Goal: Contribute content: Contribute content

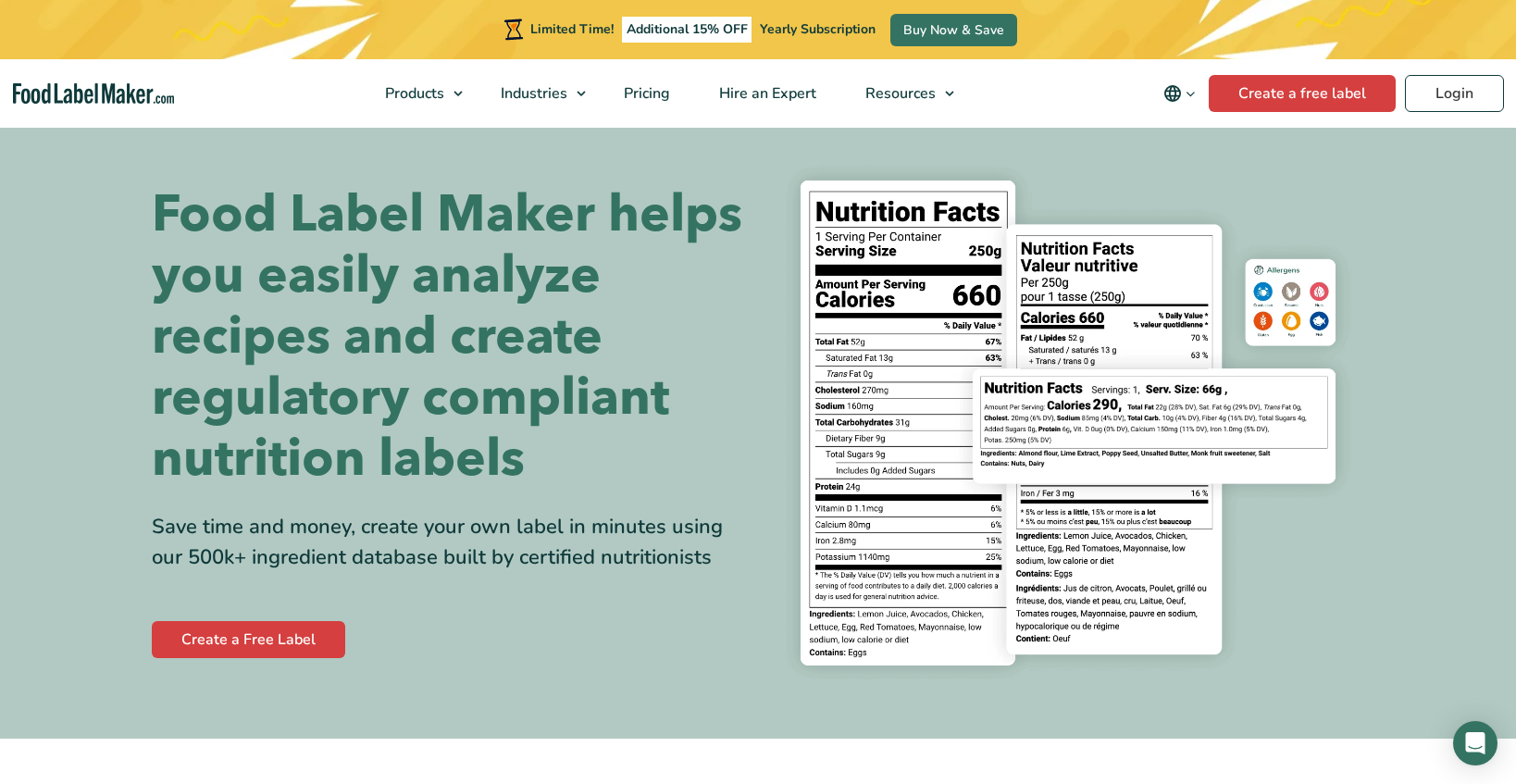
scroll to position [21, 0]
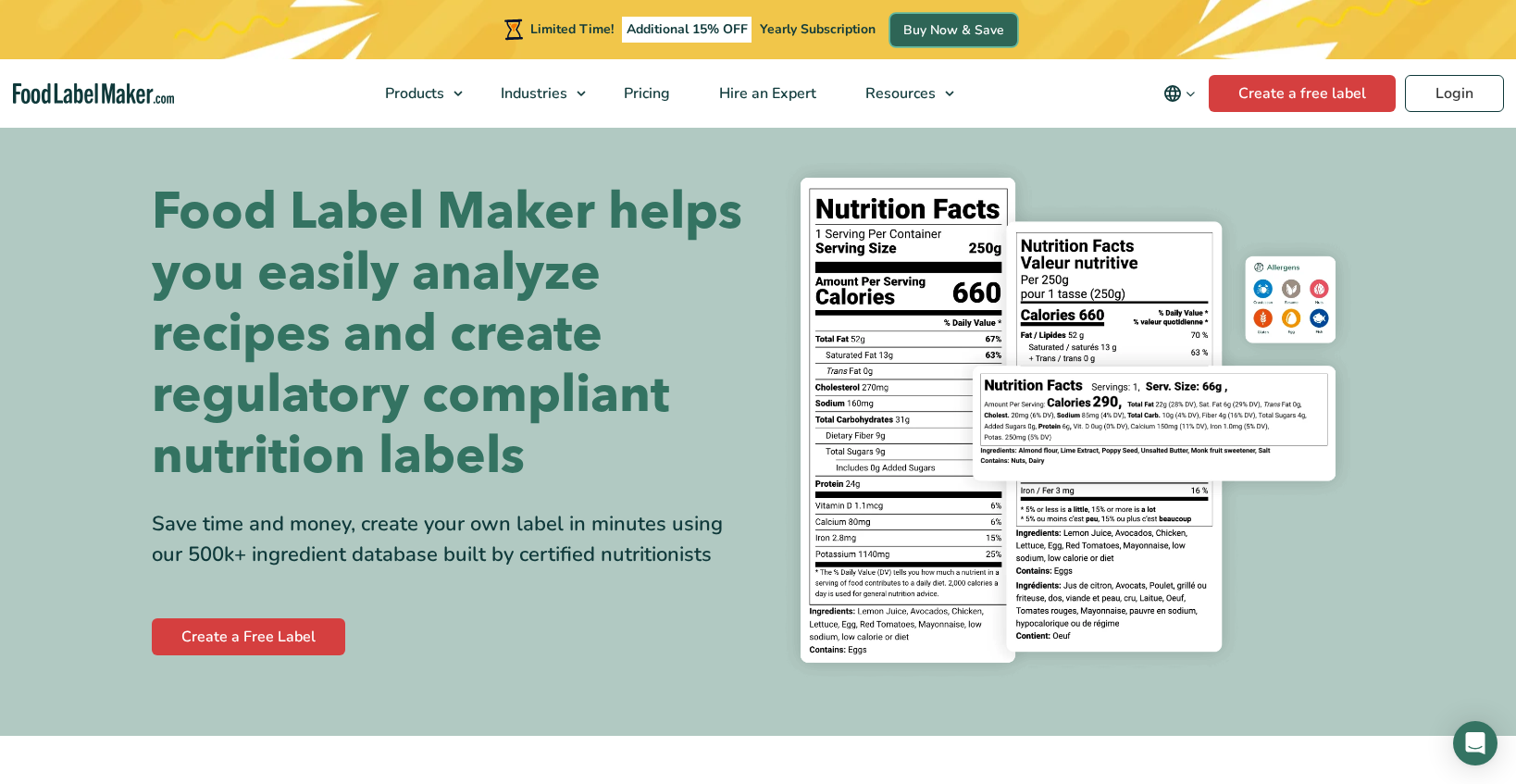
click at [929, 24] on link "Buy Now & Save" at bounding box center [954, 30] width 127 height 32
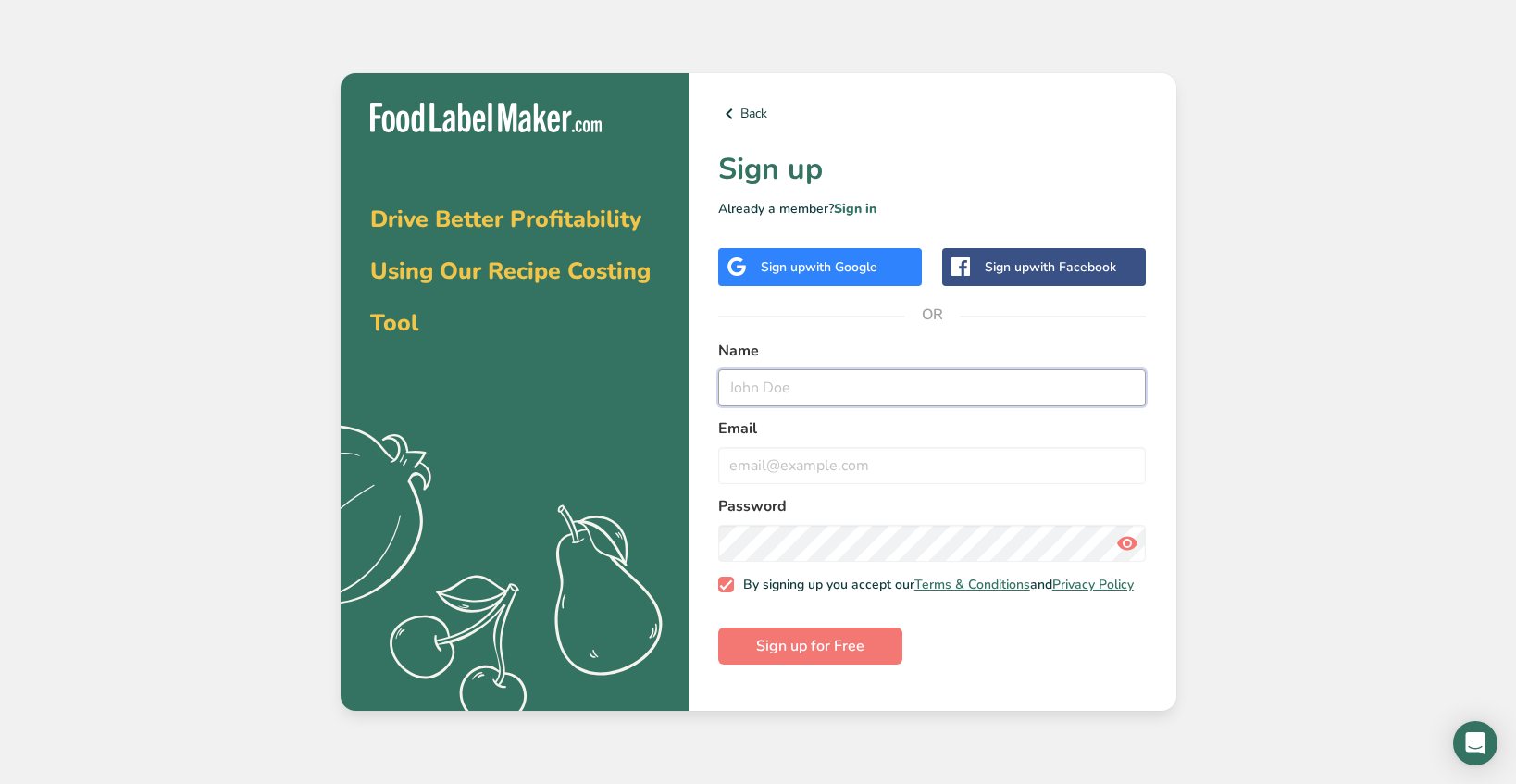
click at [829, 394] on input "text" at bounding box center [932, 388] width 428 height 37
click at [850, 198] on div "Back Sign up Already a member? Sign in Sign up with Google Sign up with Faceboo…" at bounding box center [932, 392] width 488 height 638
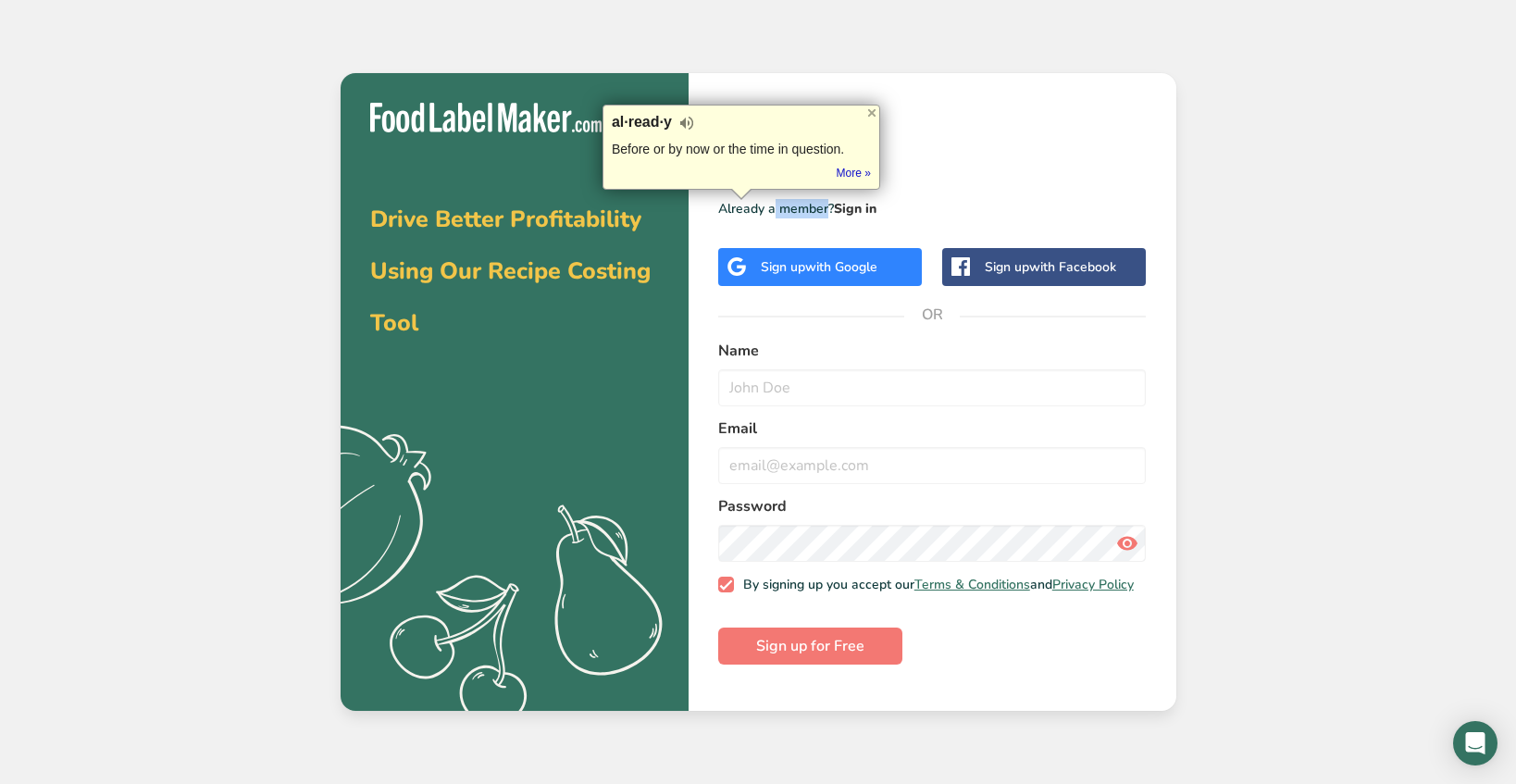
click at [850, 201] on link "Sign in" at bounding box center [855, 208] width 43 height 18
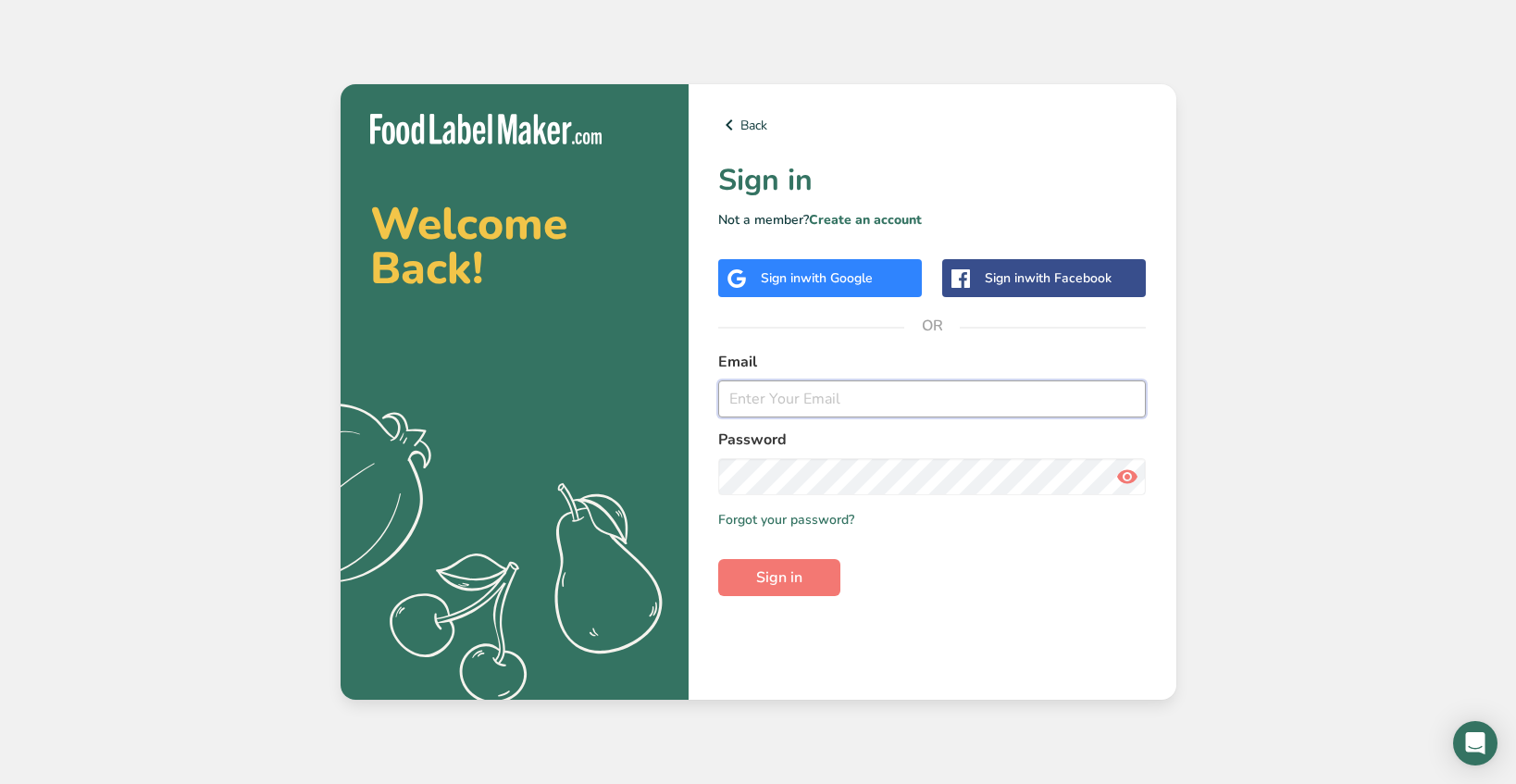
click at [792, 400] on input "email" at bounding box center [932, 398] width 428 height 37
click at [851, 402] on input "email" at bounding box center [932, 398] width 428 height 37
click at [827, 212] on link "Create an account" at bounding box center [864, 219] width 113 height 18
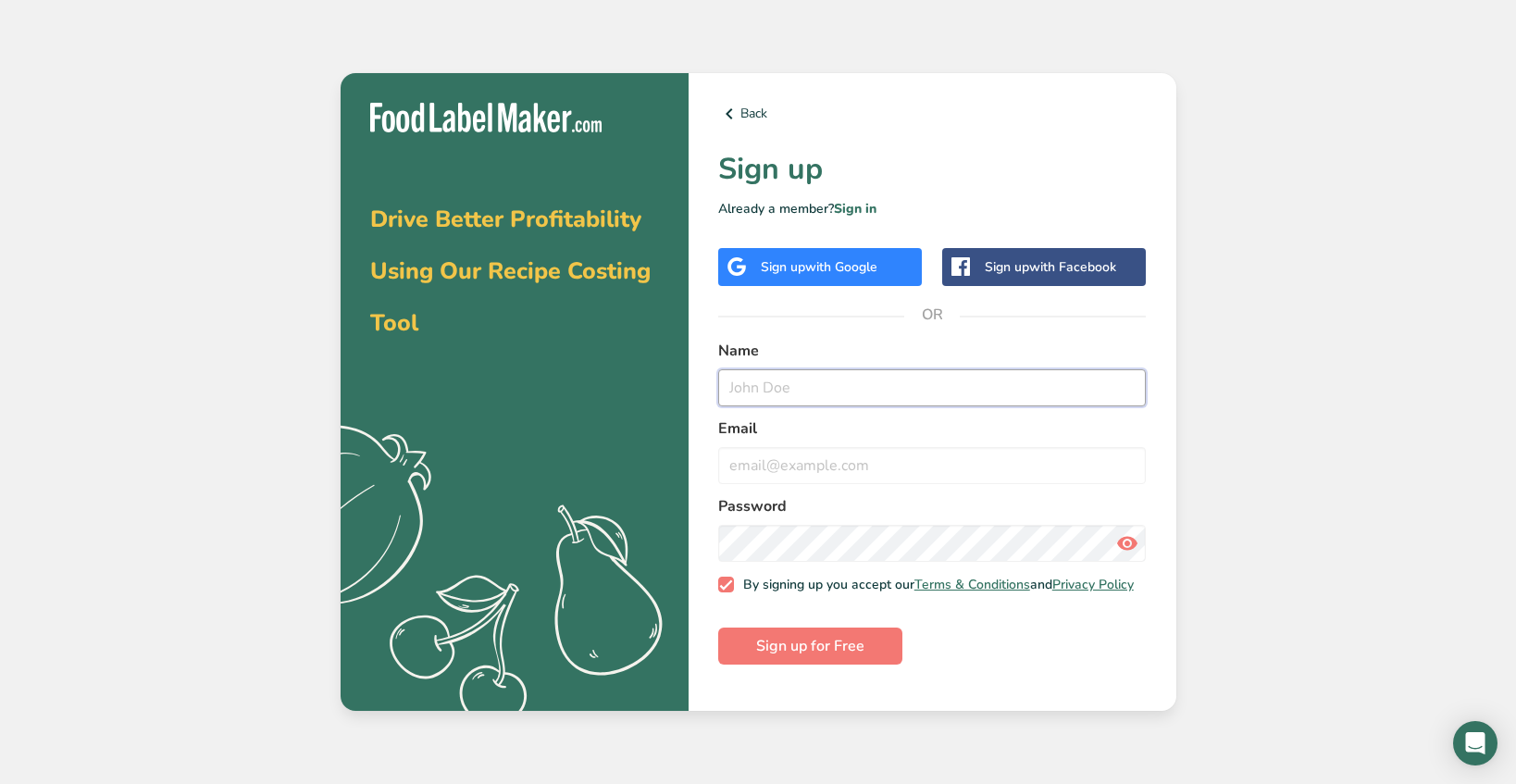
click at [812, 375] on input "text" at bounding box center [932, 388] width 428 height 37
type input "Jeff Kallil"
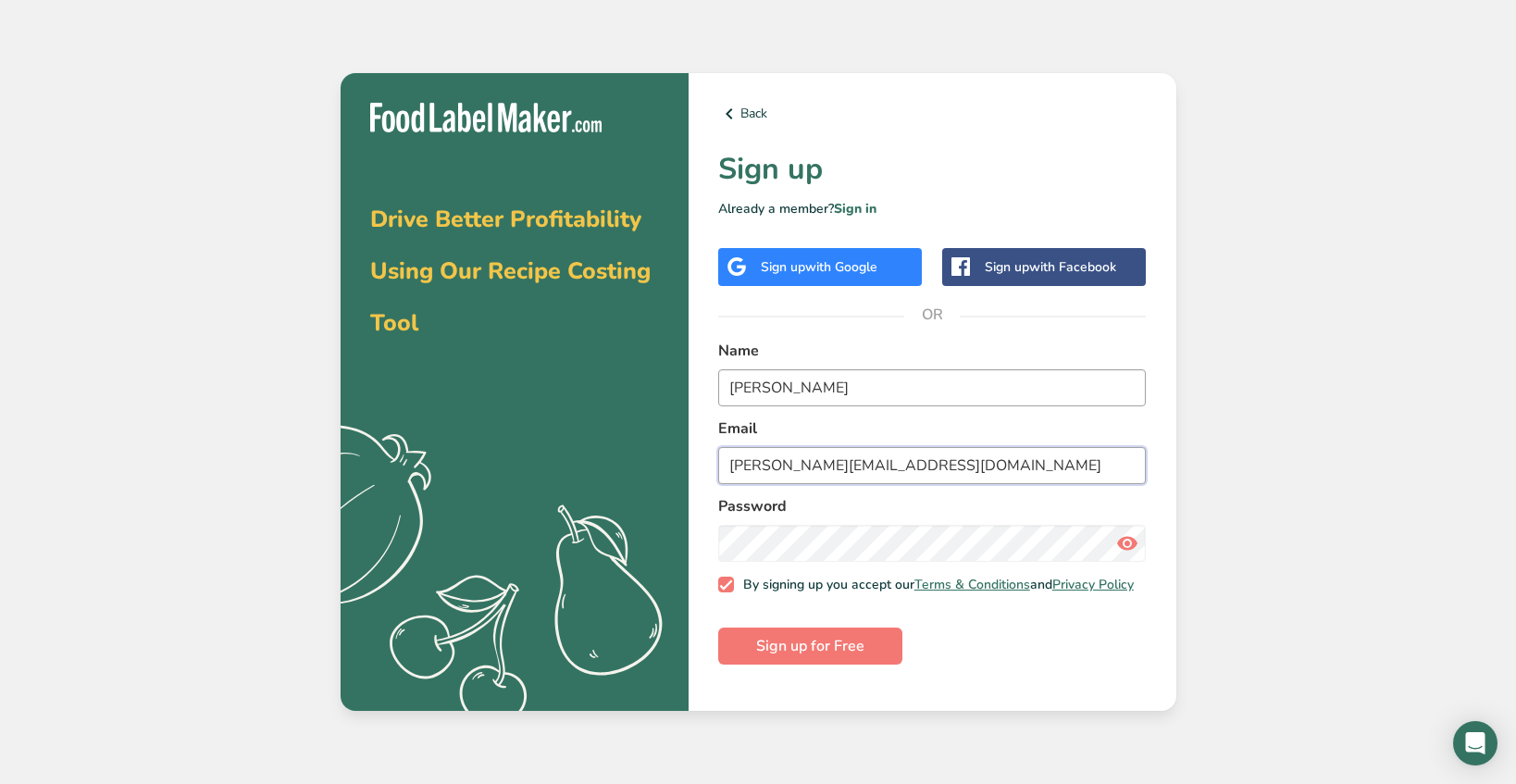
type input "jeff@pureyumscandy.com"
click at [1124, 542] on icon at bounding box center [1126, 543] width 22 height 33
click at [839, 657] on span "Sign up for Free" at bounding box center [810, 645] width 109 height 22
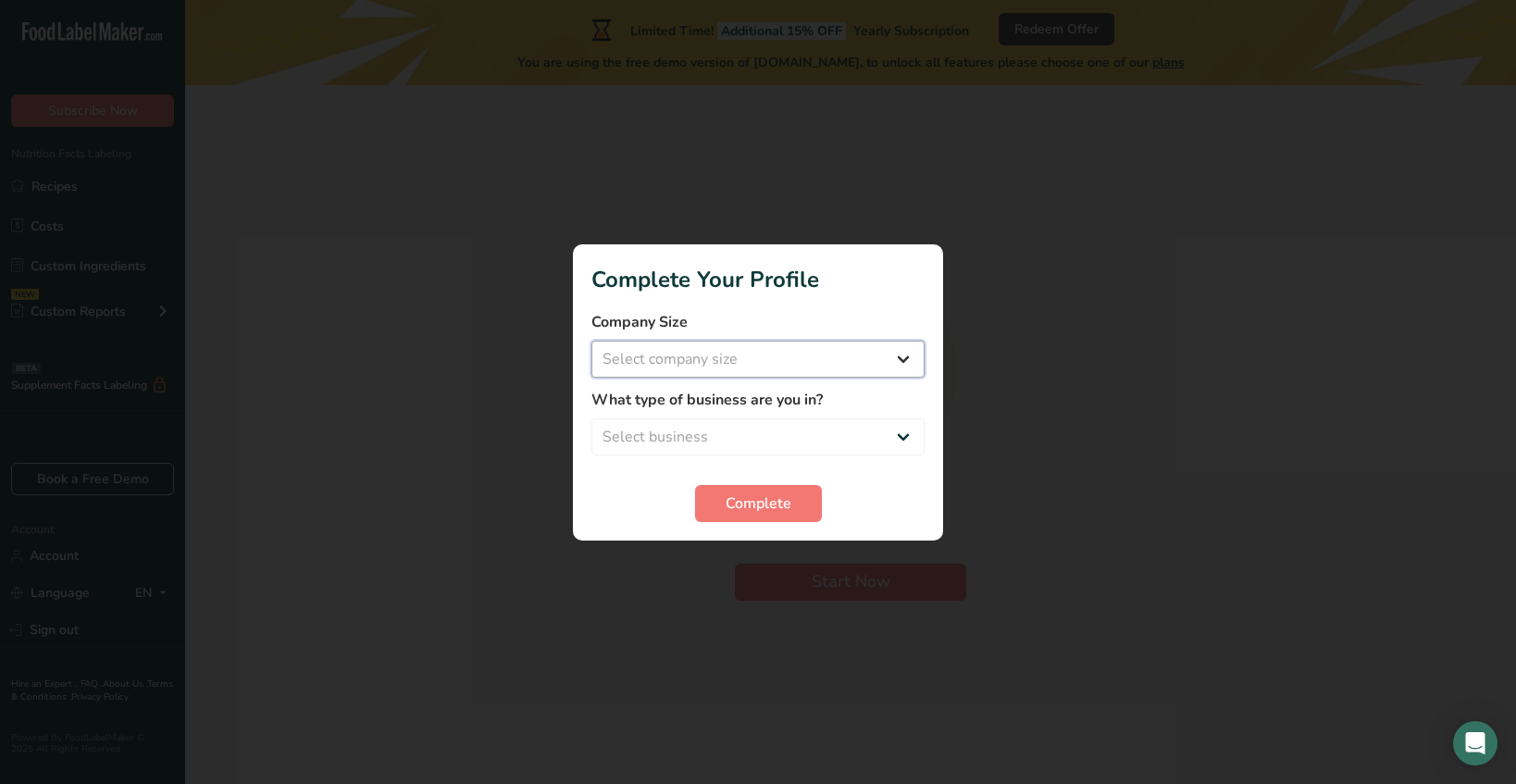
click at [786, 376] on select "Select company size Fewer than 10 Employees 10 to 50 Employees 51 to 500 Employ…" at bounding box center [758, 358] width 333 height 37
click at [910, 354] on select "Select company size Fewer than 10 Employees 10 to 50 Employees 51 to 500 Employ…" at bounding box center [758, 358] width 333 height 37
select select "2"
click at [591, 340] on select "Select company size Fewer than 10 Employees 10 to 50 Employees 51 to 500 Employ…" at bounding box center [758, 358] width 333 height 37
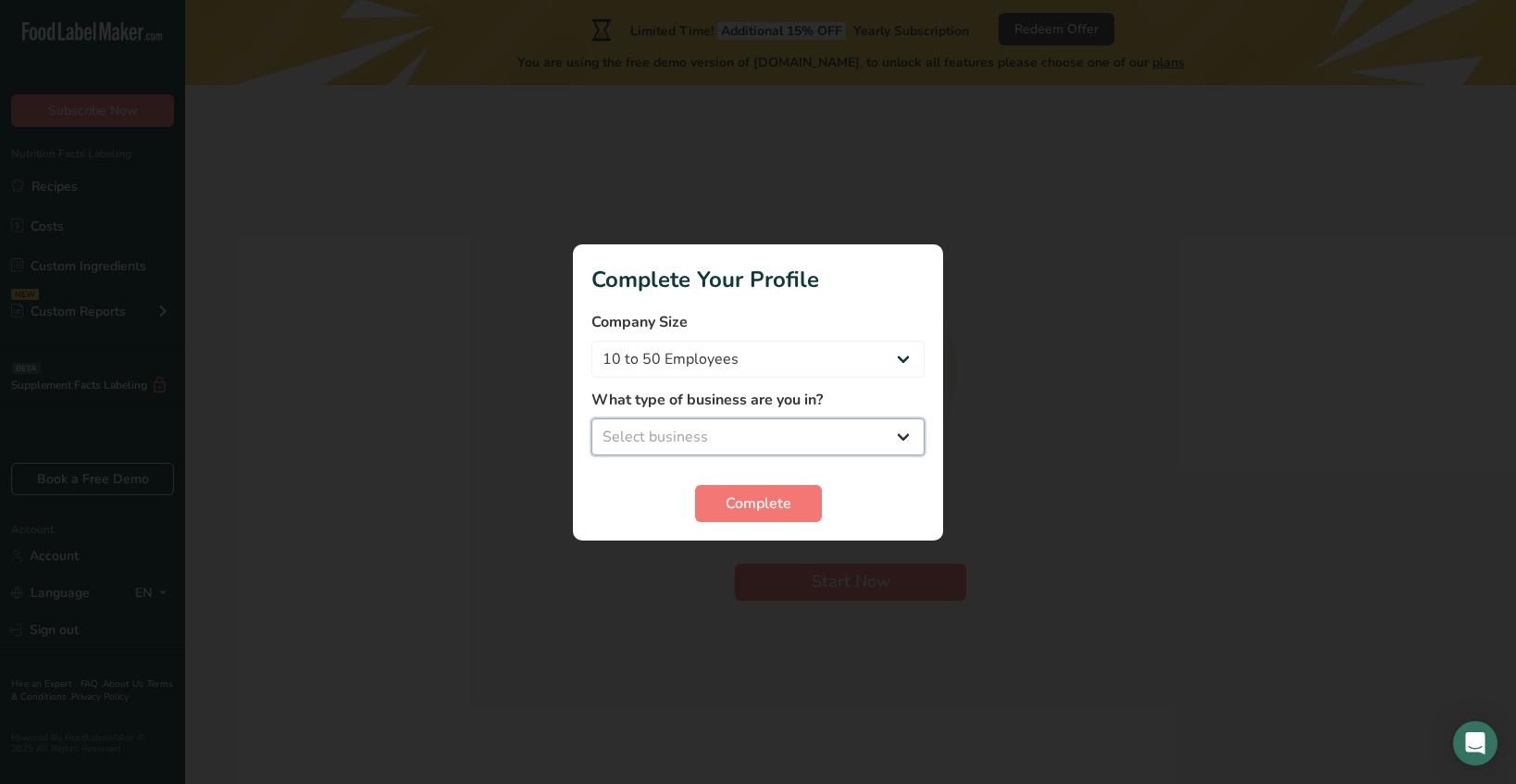
click at [838, 435] on select "Select business Packaged Food Manufacturer Restaurant & Cafe Bakery Meal Plans …" at bounding box center [758, 436] width 333 height 37
select select "8"
click at [591, 418] on select "Select business Packaged Food Manufacturer Restaurant & Cafe Bakery Meal Plans …" at bounding box center [758, 436] width 333 height 37
click at [763, 490] on button "Complete" at bounding box center [758, 503] width 127 height 37
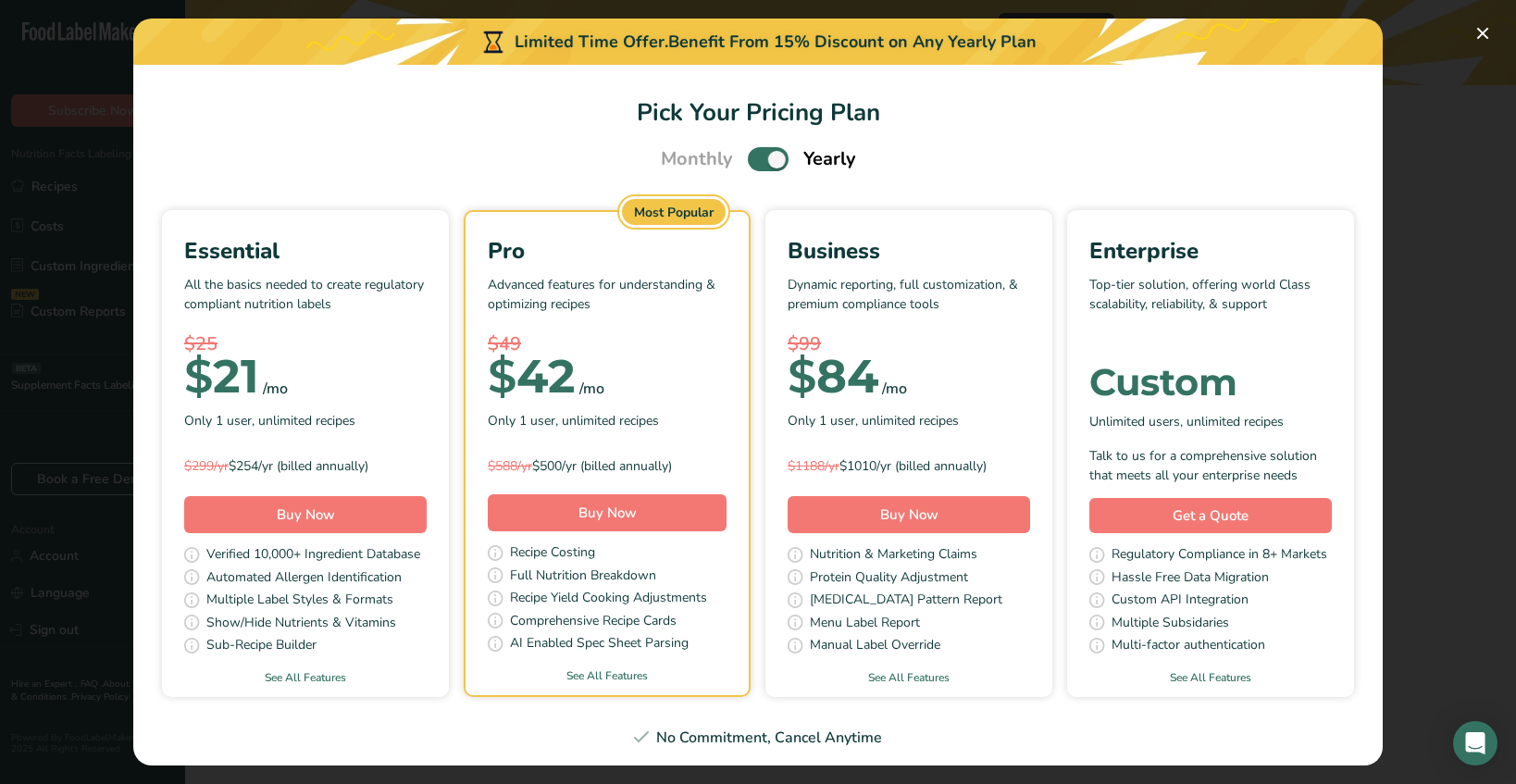
click at [756, 147] on div "Monthly Yearly" at bounding box center [758, 159] width 239 height 27
click at [768, 153] on span "Pick Your Pricing Plan Modal" at bounding box center [768, 159] width 41 height 23
click at [760, 153] on input "Pick Your Pricing Plan Modal" at bounding box center [754, 159] width 12 height 12
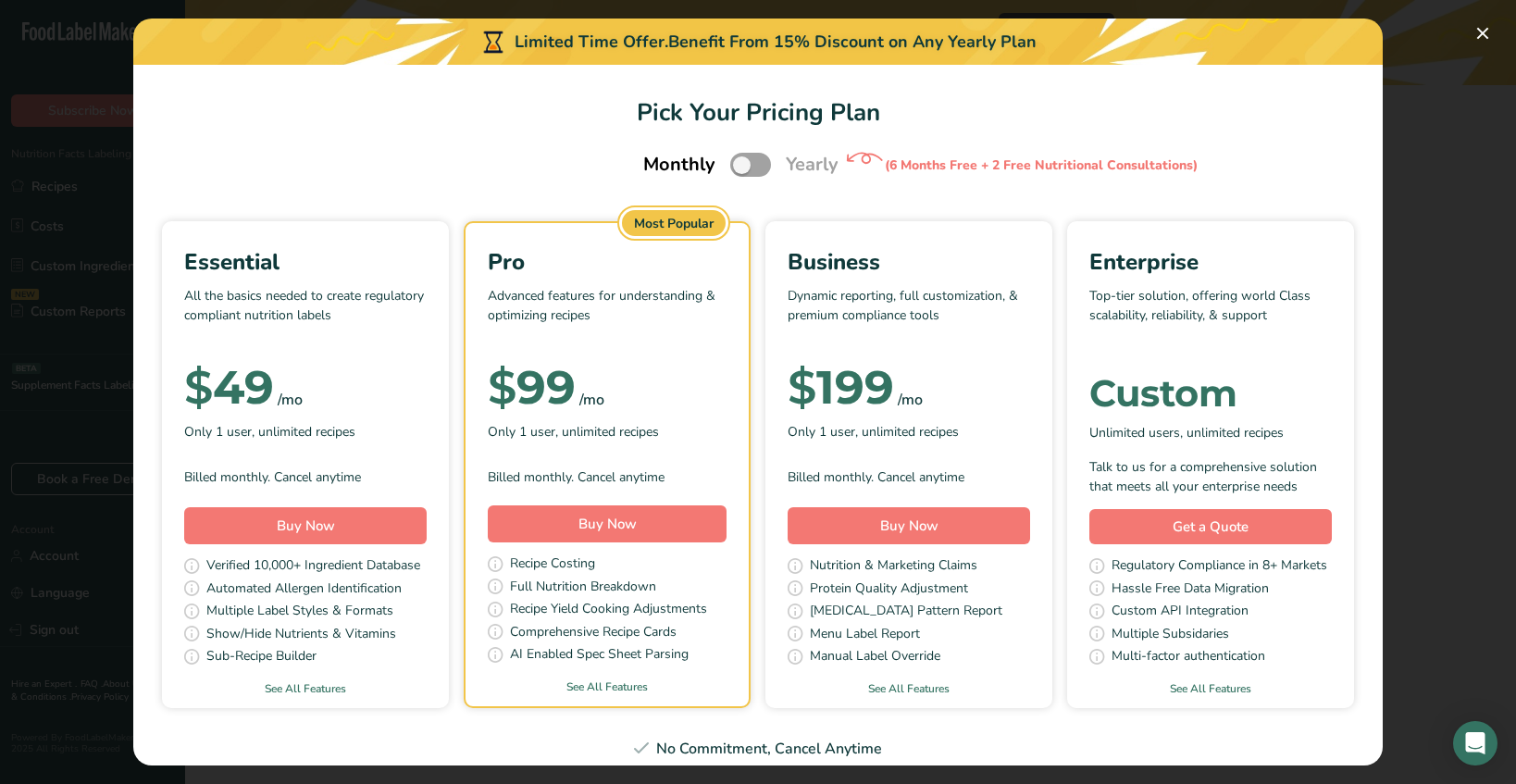
click at [771, 153] on div "Monthly Yearly (6 Months Free + 2 Free Nutritional Consultations)" at bounding box center [758, 165] width 275 height 39
click at [749, 162] on span "Pick Your Pricing Plan Modal" at bounding box center [750, 164] width 41 height 23
click at [742, 162] on input "Pick Your Pricing Plan Modal" at bounding box center [736, 165] width 12 height 12
checkbox input "true"
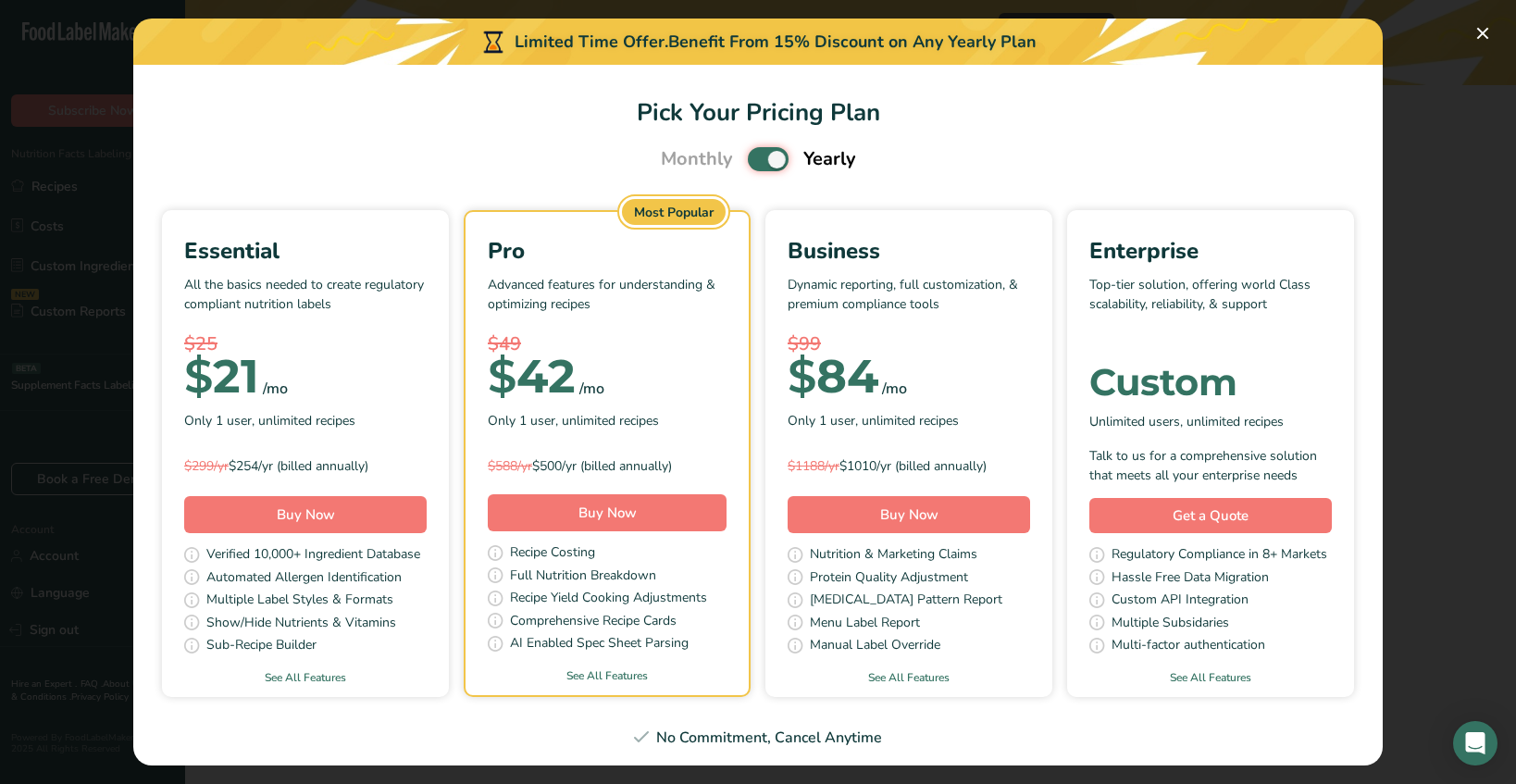
scroll to position [8, 0]
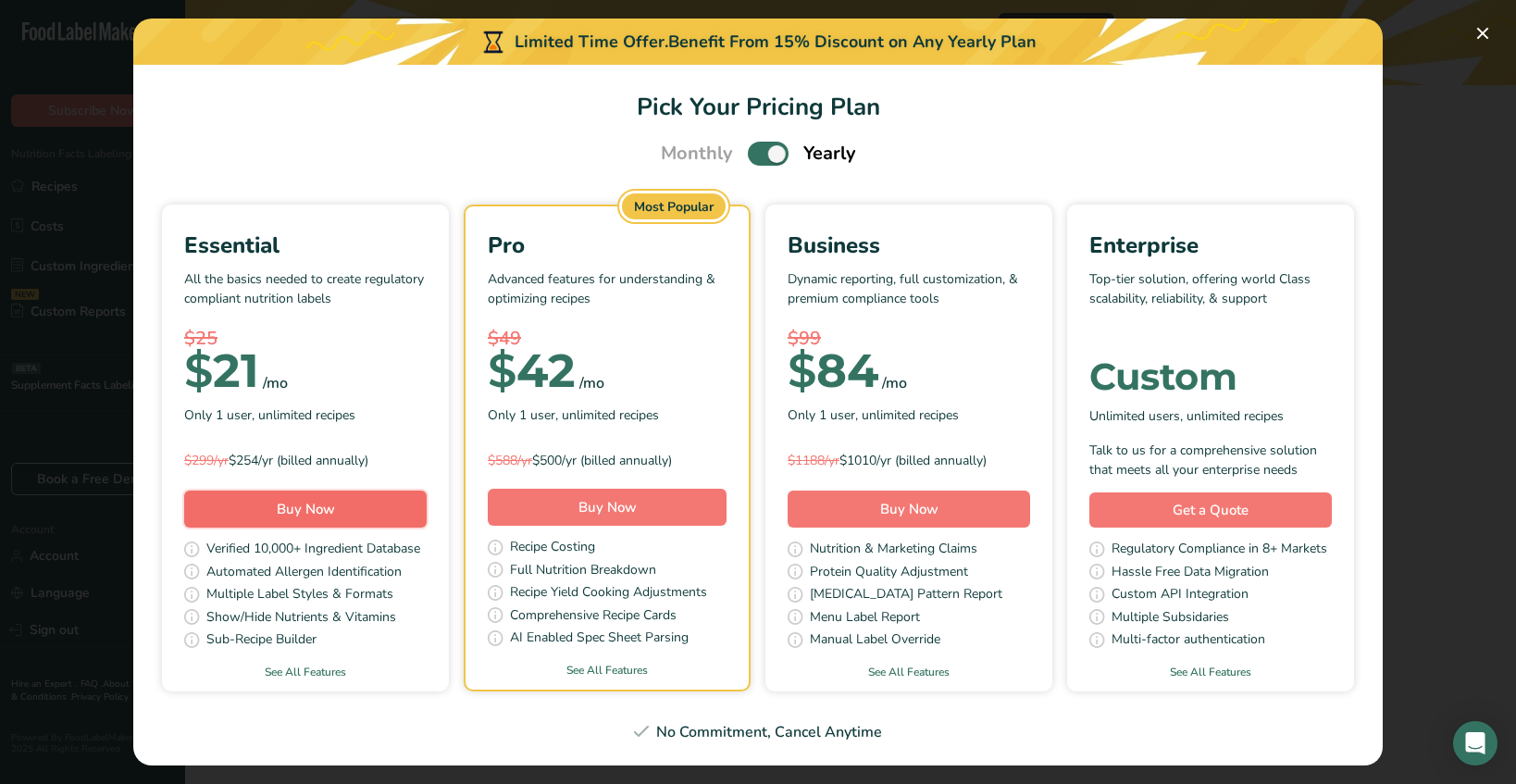
click at [340, 514] on button "Buy Now" at bounding box center [305, 509] width 242 height 37
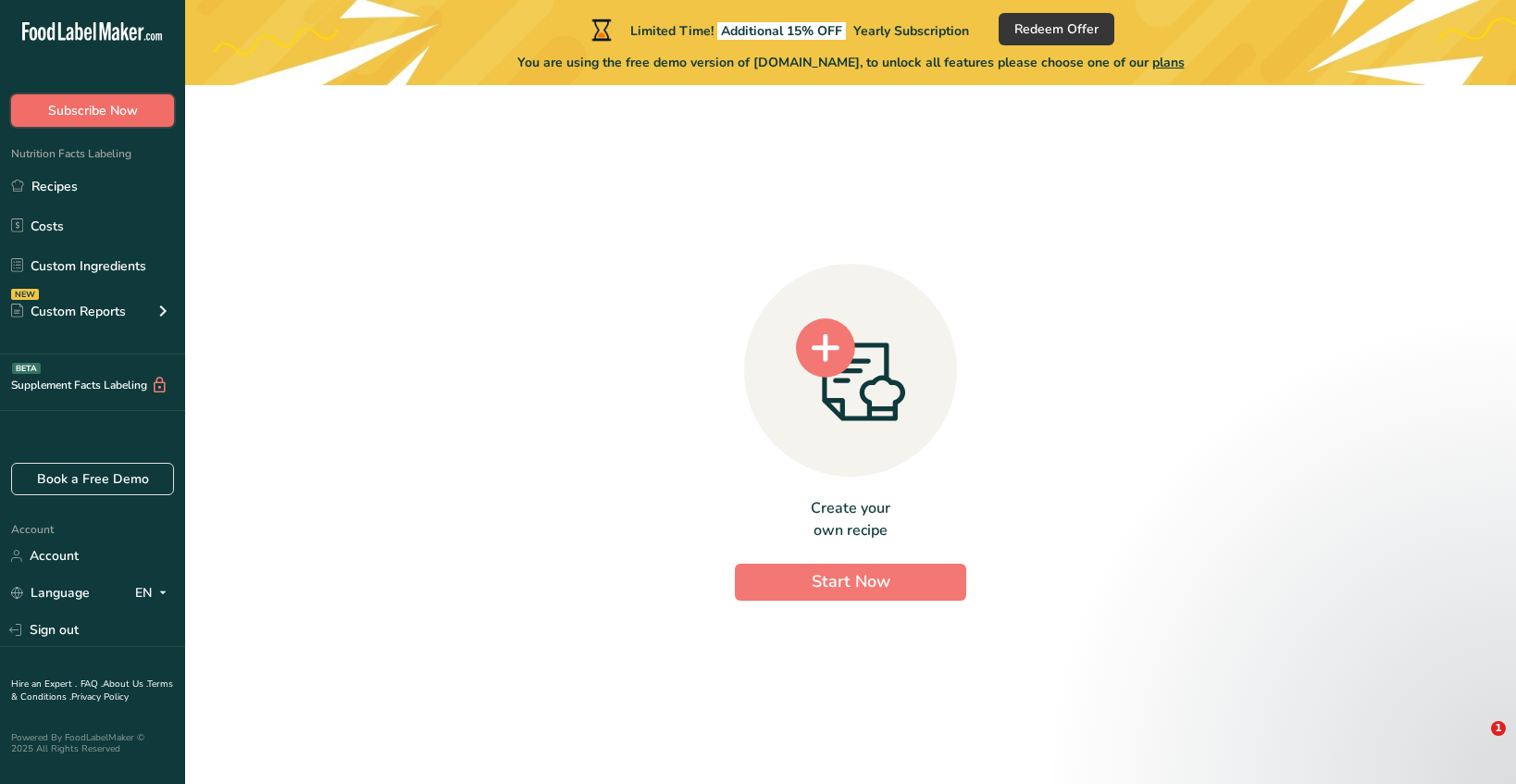
click at [109, 113] on span "Subscribe Now" at bounding box center [93, 111] width 90 height 20
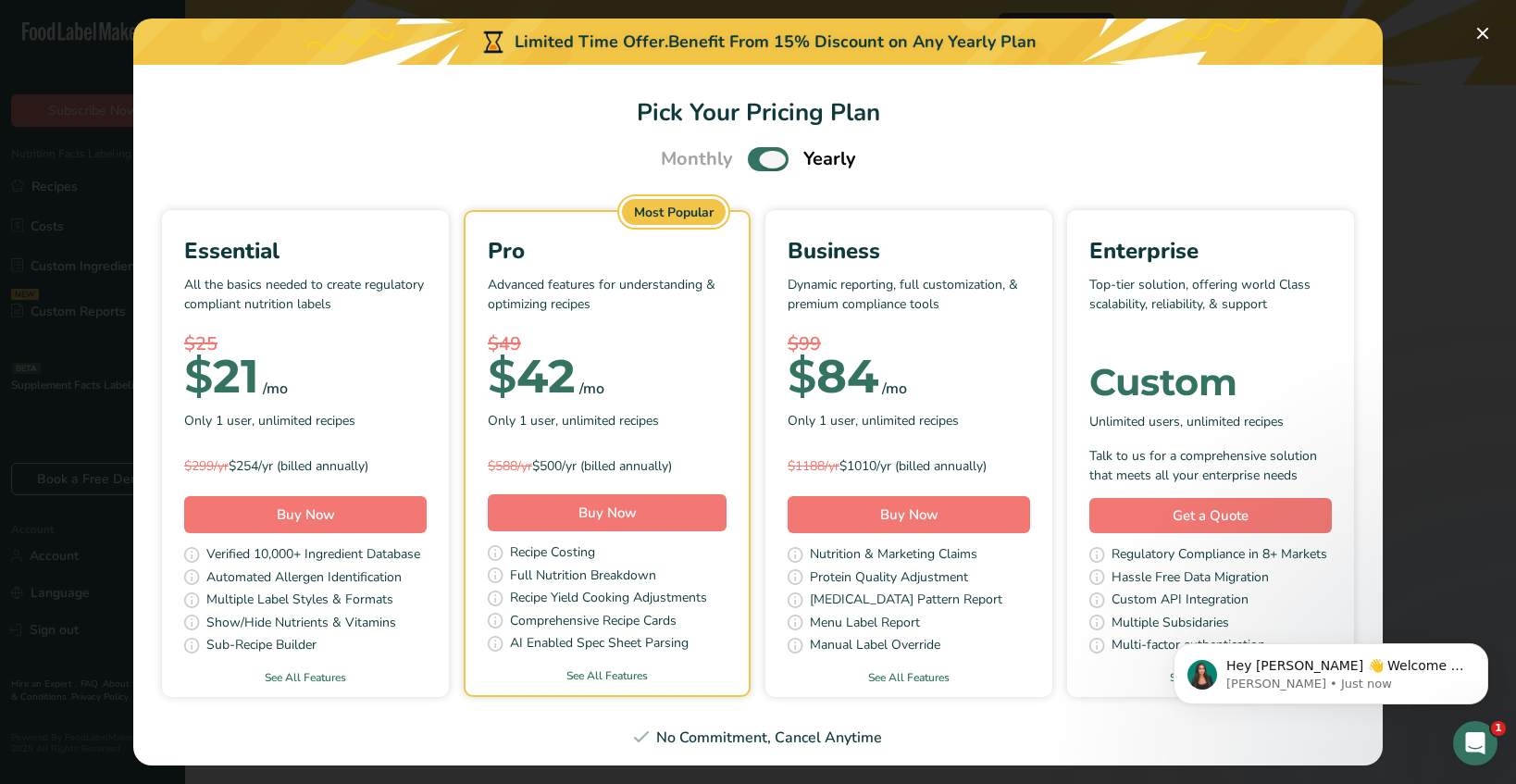
click at [766, 170] on span "Pick Your Pricing Plan Modal" at bounding box center [768, 159] width 41 height 23
click at [760, 166] on input "Pick Your Pricing Plan Modal" at bounding box center [754, 159] width 12 height 12
checkbox input "false"
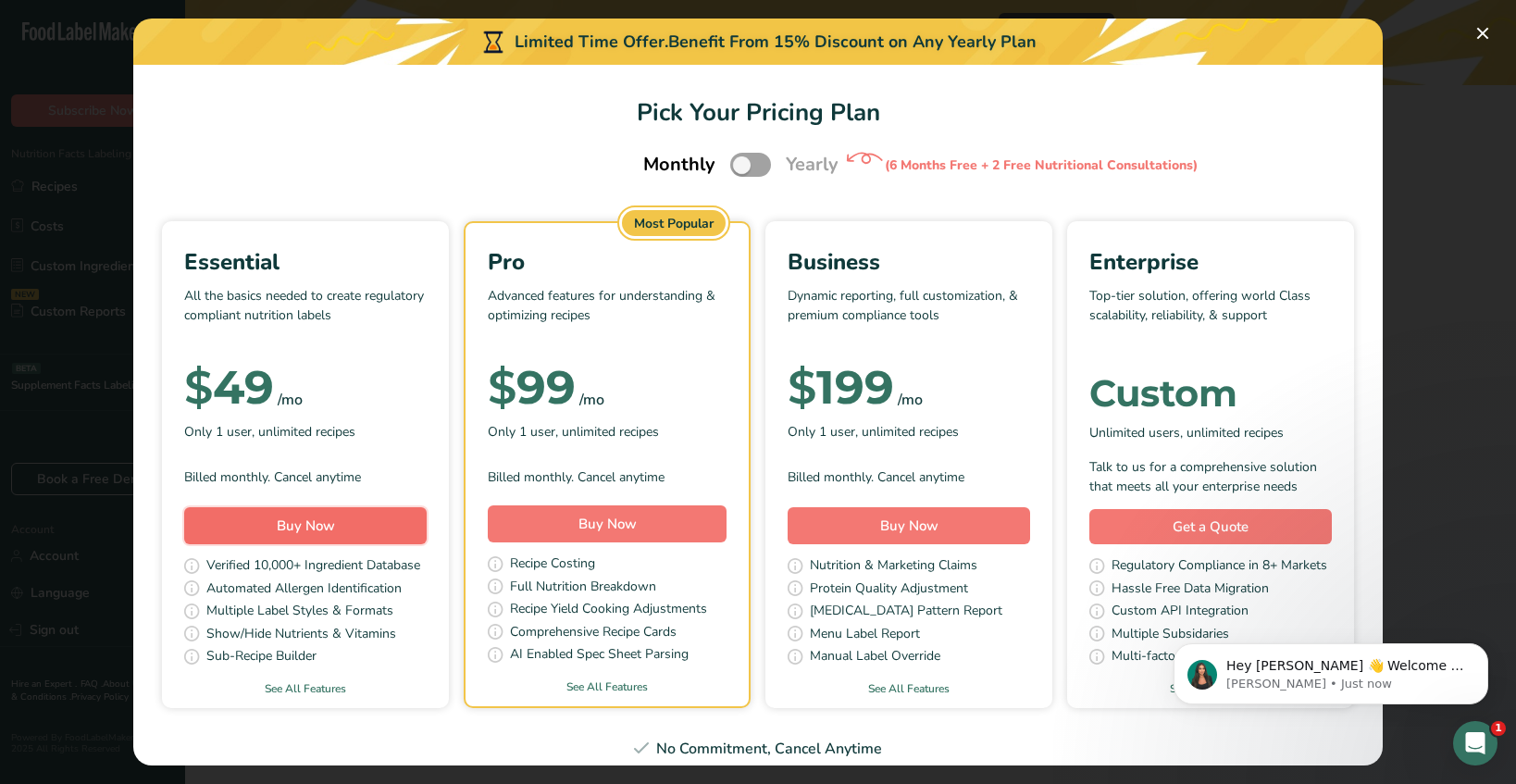
click at [343, 525] on button "Buy Now" at bounding box center [305, 525] width 242 height 37
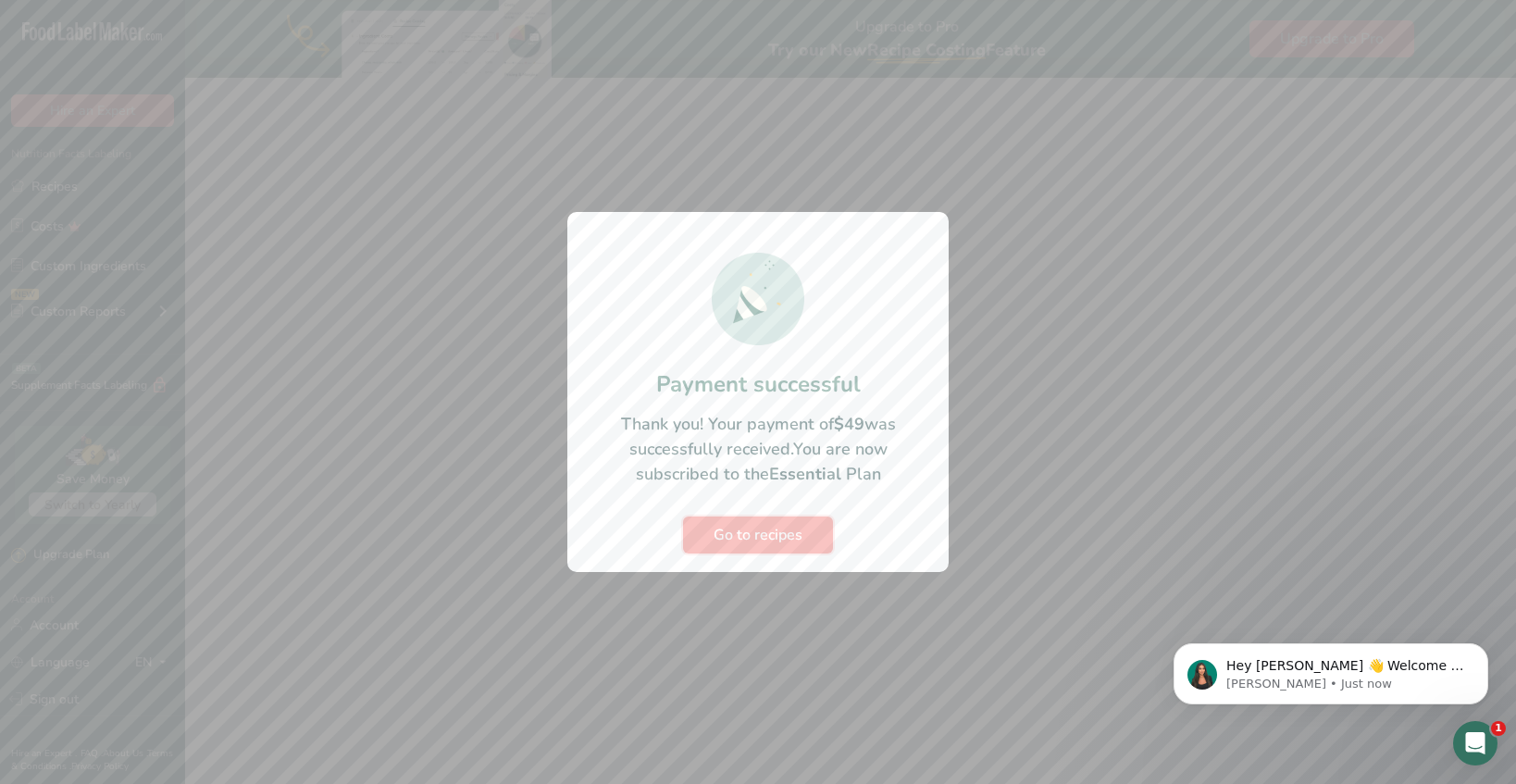
click at [789, 526] on span "Go to recipes" at bounding box center [758, 534] width 89 height 22
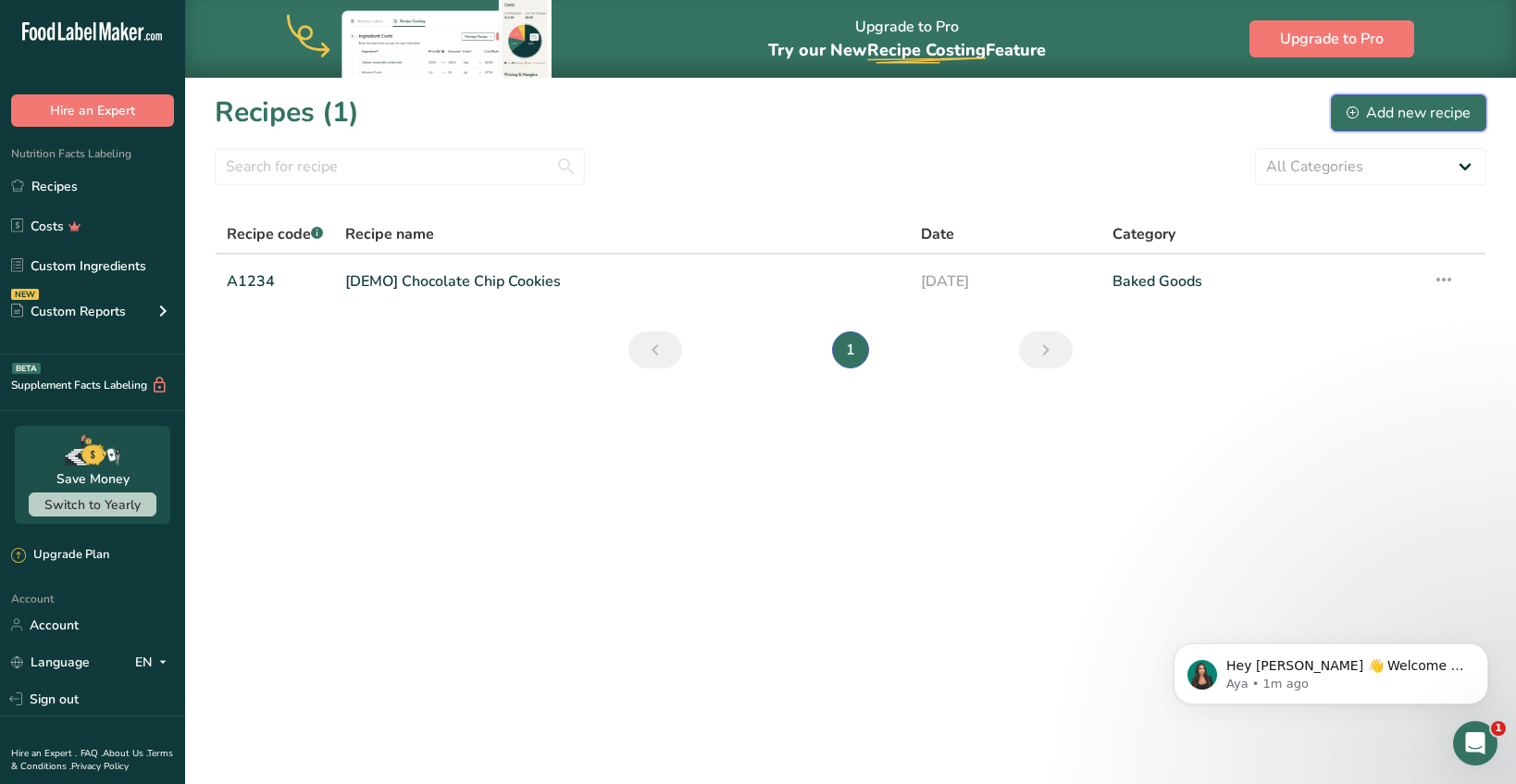
click at [1384, 111] on div "Add new recipe" at bounding box center [1408, 113] width 124 height 22
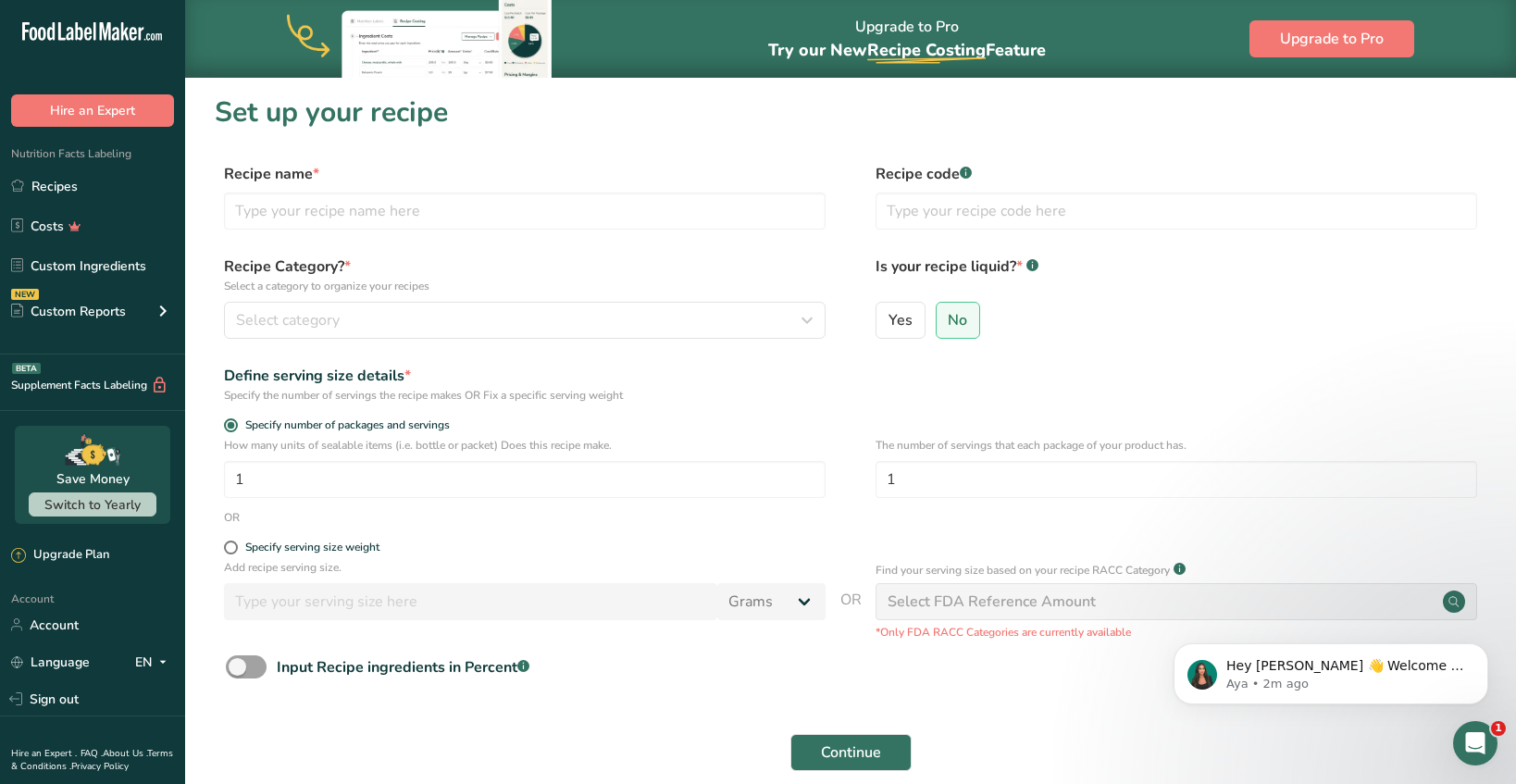
click at [307, 556] on div "Specify serving size weight" at bounding box center [525, 550] width 601 height 19
click at [308, 545] on div "Specify serving size weight" at bounding box center [312, 548] width 134 height 14
click at [236, 545] on input "Specify serving size weight" at bounding box center [230, 548] width 12 height 12
radio input "true"
radio input "false"
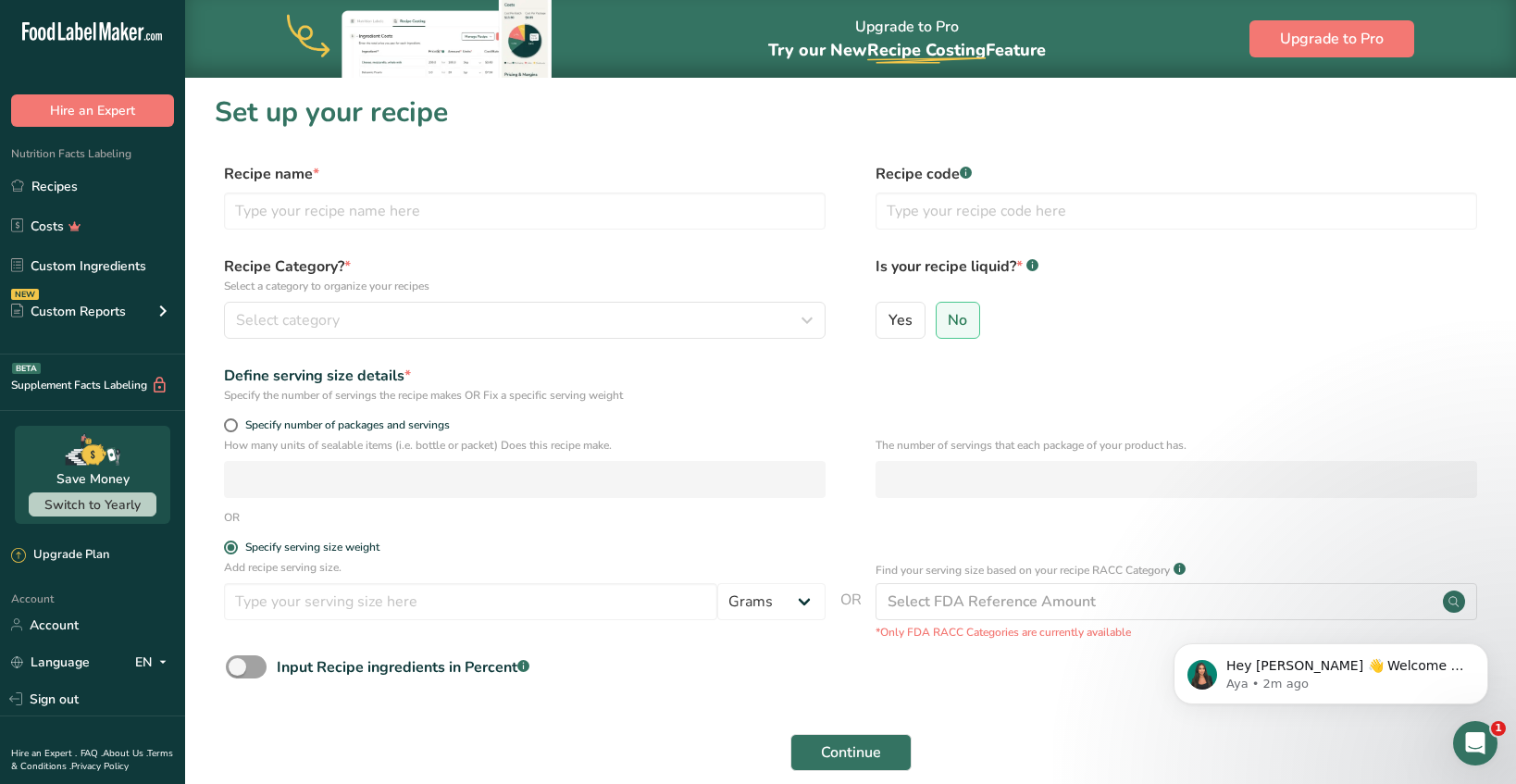
click at [312, 570] on p "Add recipe serving size." at bounding box center [525, 567] width 601 height 17
click at [331, 604] on input "number" at bounding box center [471, 601] width 494 height 37
click at [465, 659] on div "Input Recipe ingredients in Percent .a-a{fill:#347362;}.b-a{fill:#fff;}" at bounding box center [403, 667] width 253 height 22
click at [238, 661] on input "Input Recipe ingredients in Percent .a-a{fill:#347362;}.b-a{fill:#fff;}" at bounding box center [232, 667] width 12 height 12
checkbox input "true"
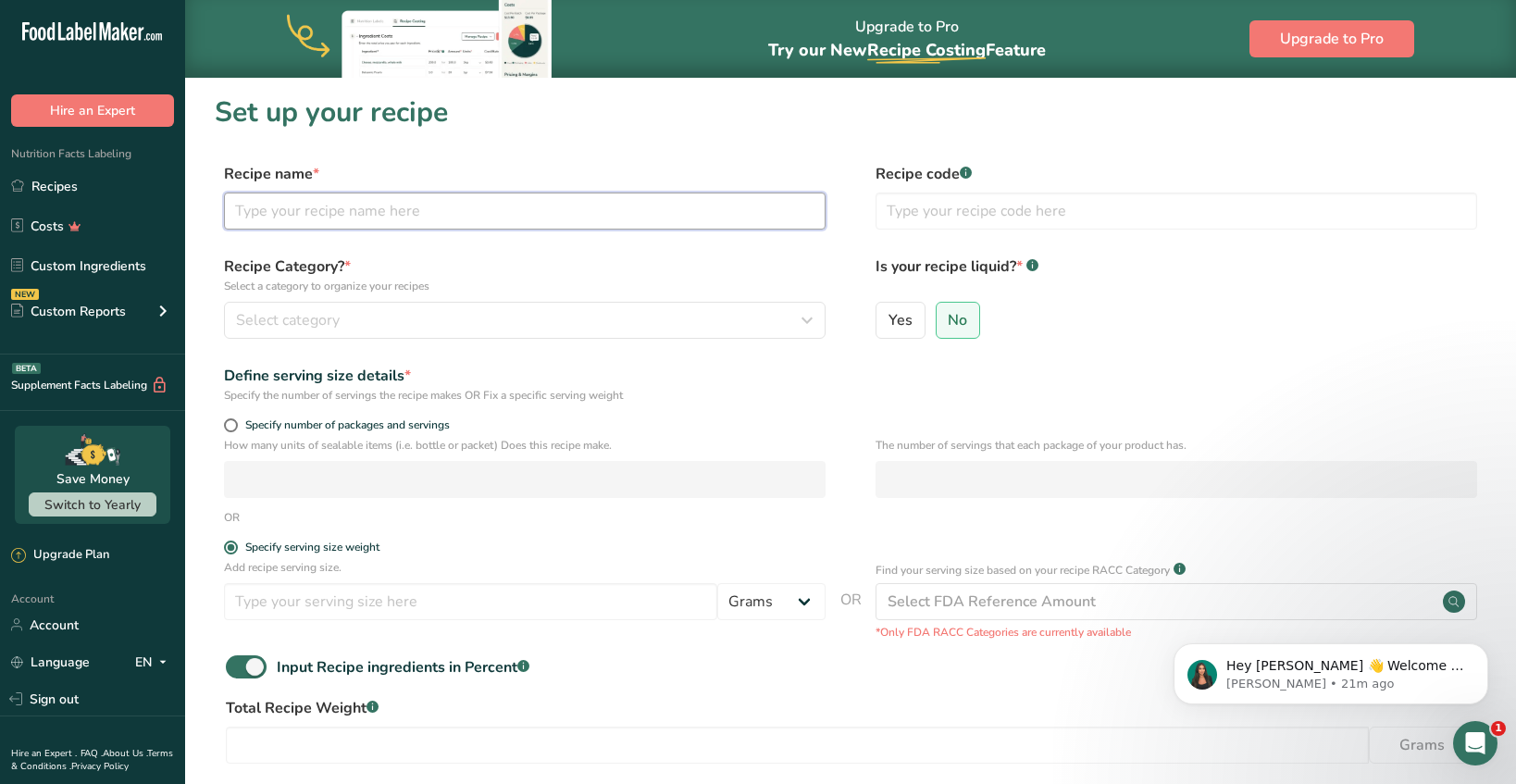
click at [371, 200] on input "text" at bounding box center [525, 211] width 601 height 37
click at [422, 218] on input "Pure Yums - Krystina Formula" at bounding box center [525, 211] width 601 height 37
type input "Pure Yums - Krystina"
click at [901, 219] on input "text" at bounding box center [1176, 211] width 601 height 37
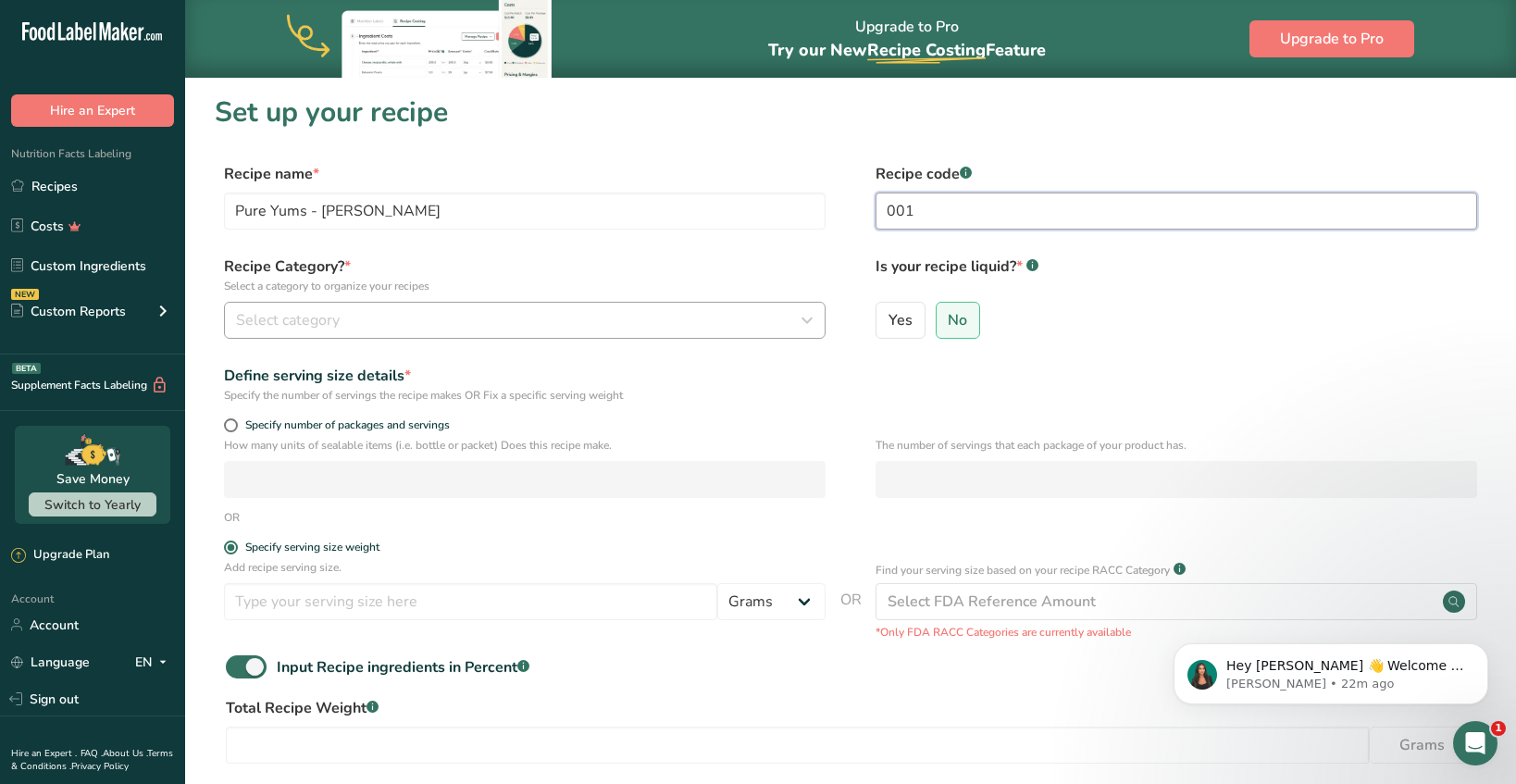
type input "001"
click at [276, 318] on span "Select category" at bounding box center [288, 320] width 104 height 22
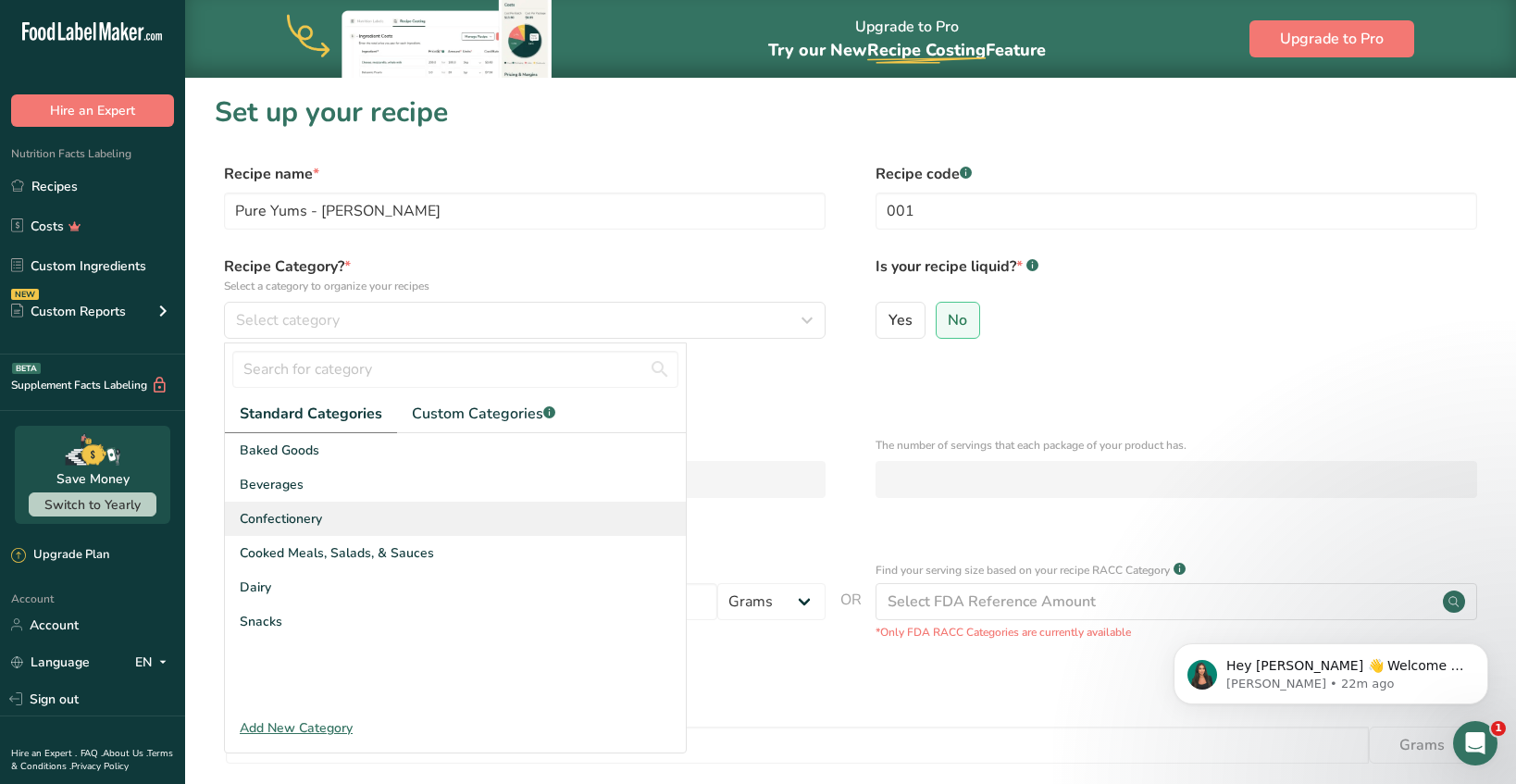
click at [293, 517] on span "Confectionery" at bounding box center [280, 518] width 82 height 20
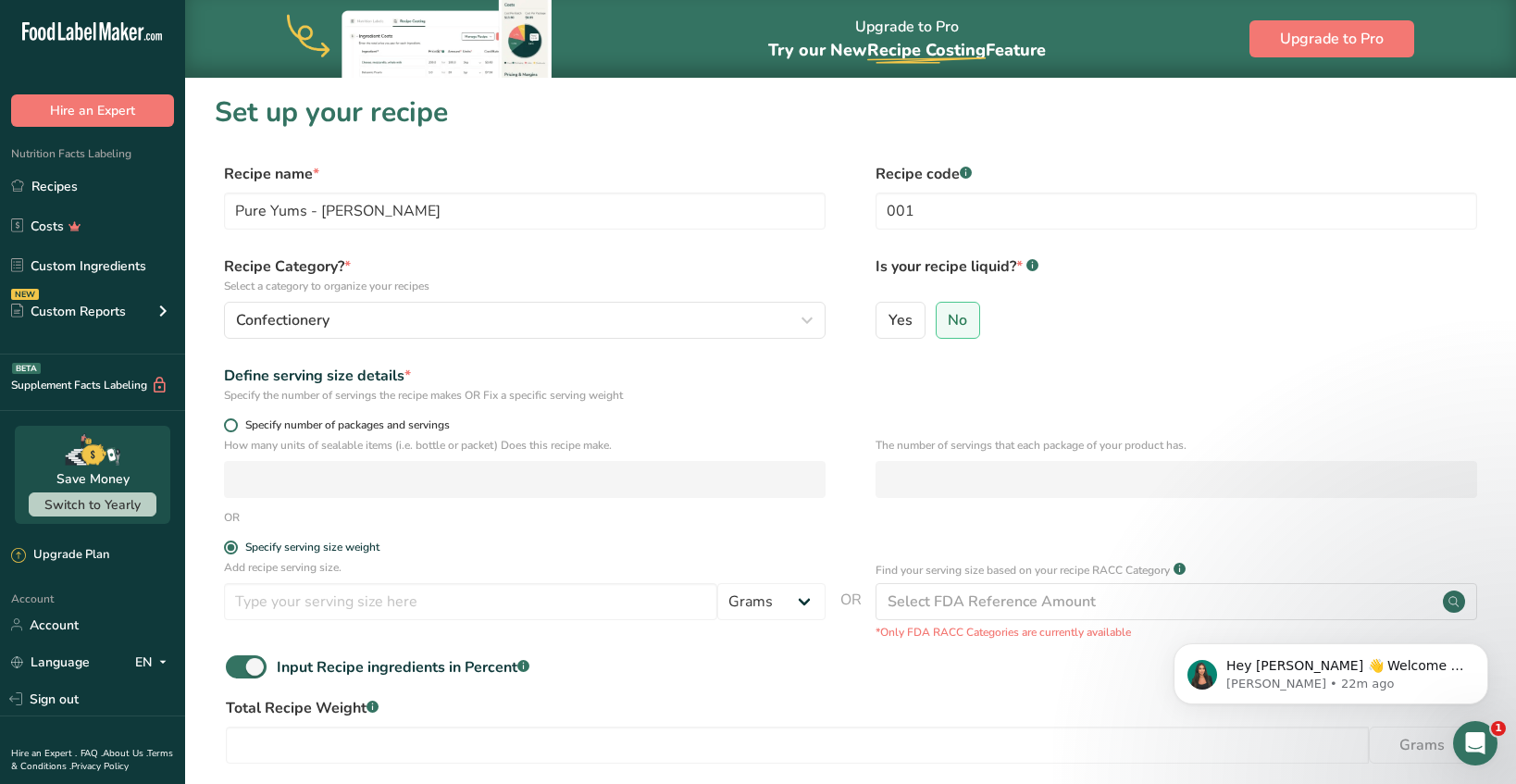
click at [377, 421] on span "Specify number of packages and servings" at bounding box center [344, 425] width 212 height 14
click at [236, 421] on input "Specify number of packages and servings" at bounding box center [230, 425] width 12 height 12
radio input "true"
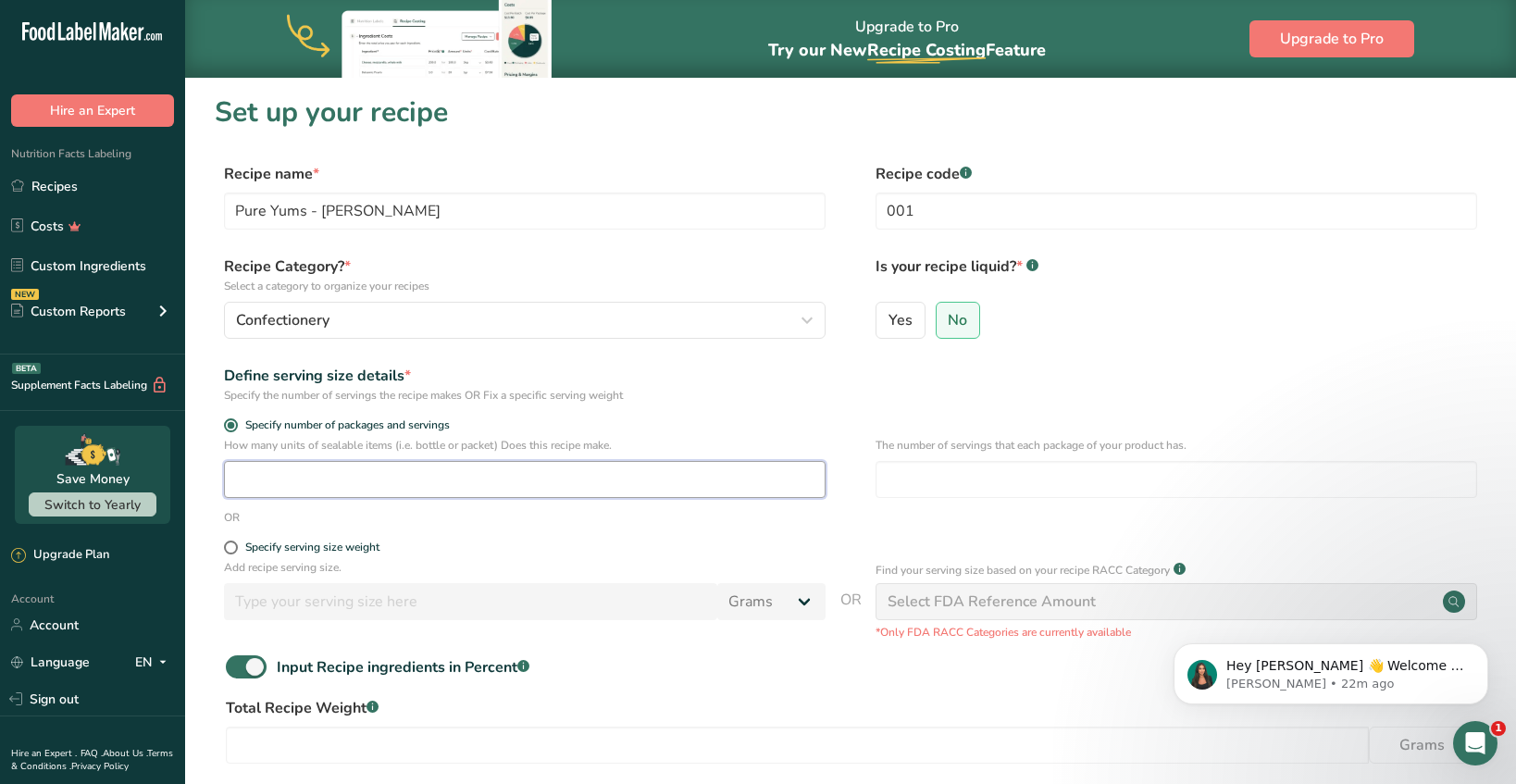
click at [385, 466] on input "number" at bounding box center [525, 479] width 601 height 37
click at [323, 536] on form "Recipe name * Pure Yums - Krystina Recipe code .a-a{fill:#347362;}.b-a{fill:#ff…" at bounding box center [850, 531] width 1272 height 738
click at [323, 545] on div "Specify serving size weight" at bounding box center [312, 548] width 134 height 14
click at [236, 545] on input "Specify serving size weight" at bounding box center [230, 548] width 12 height 12
radio input "true"
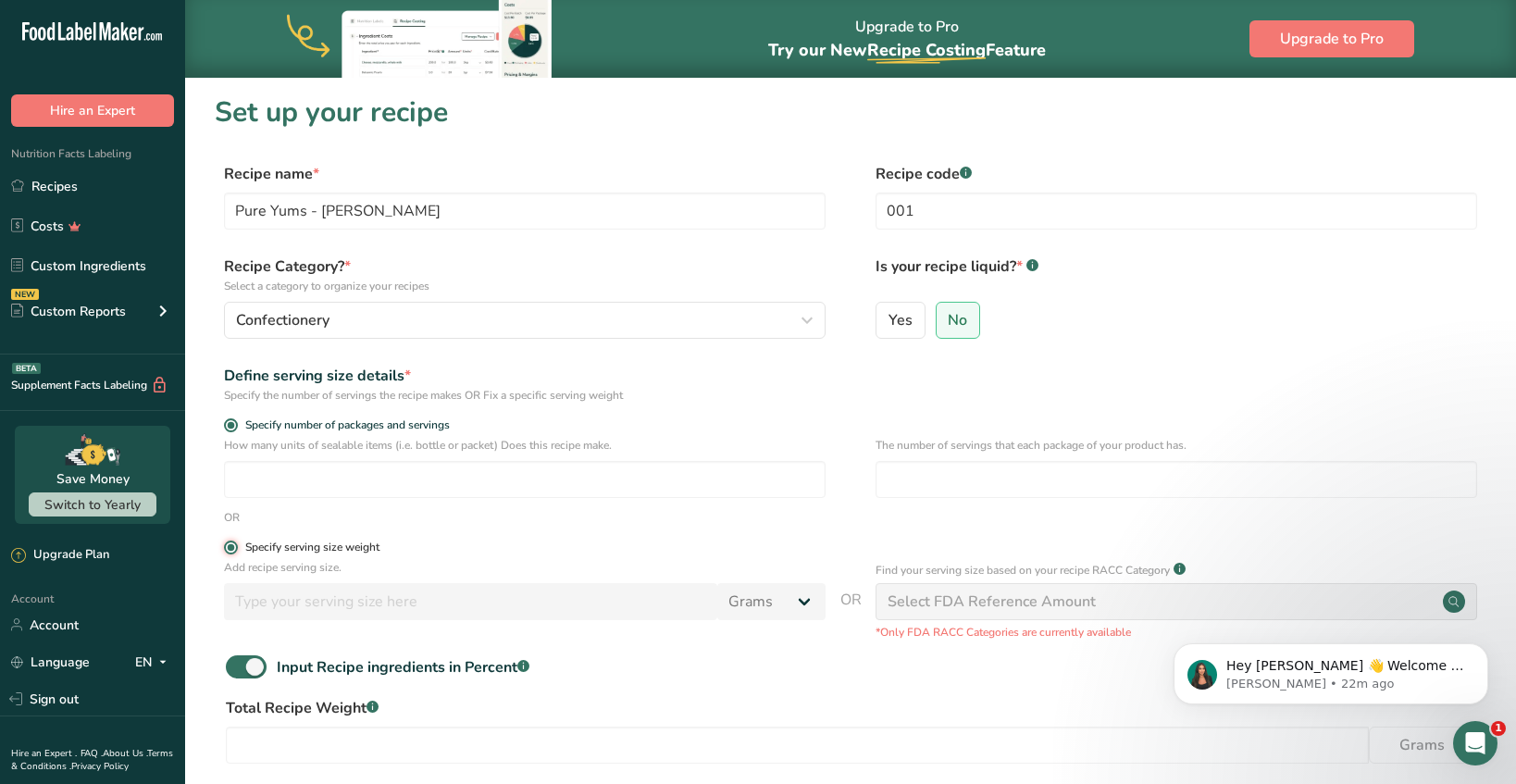
radio input "false"
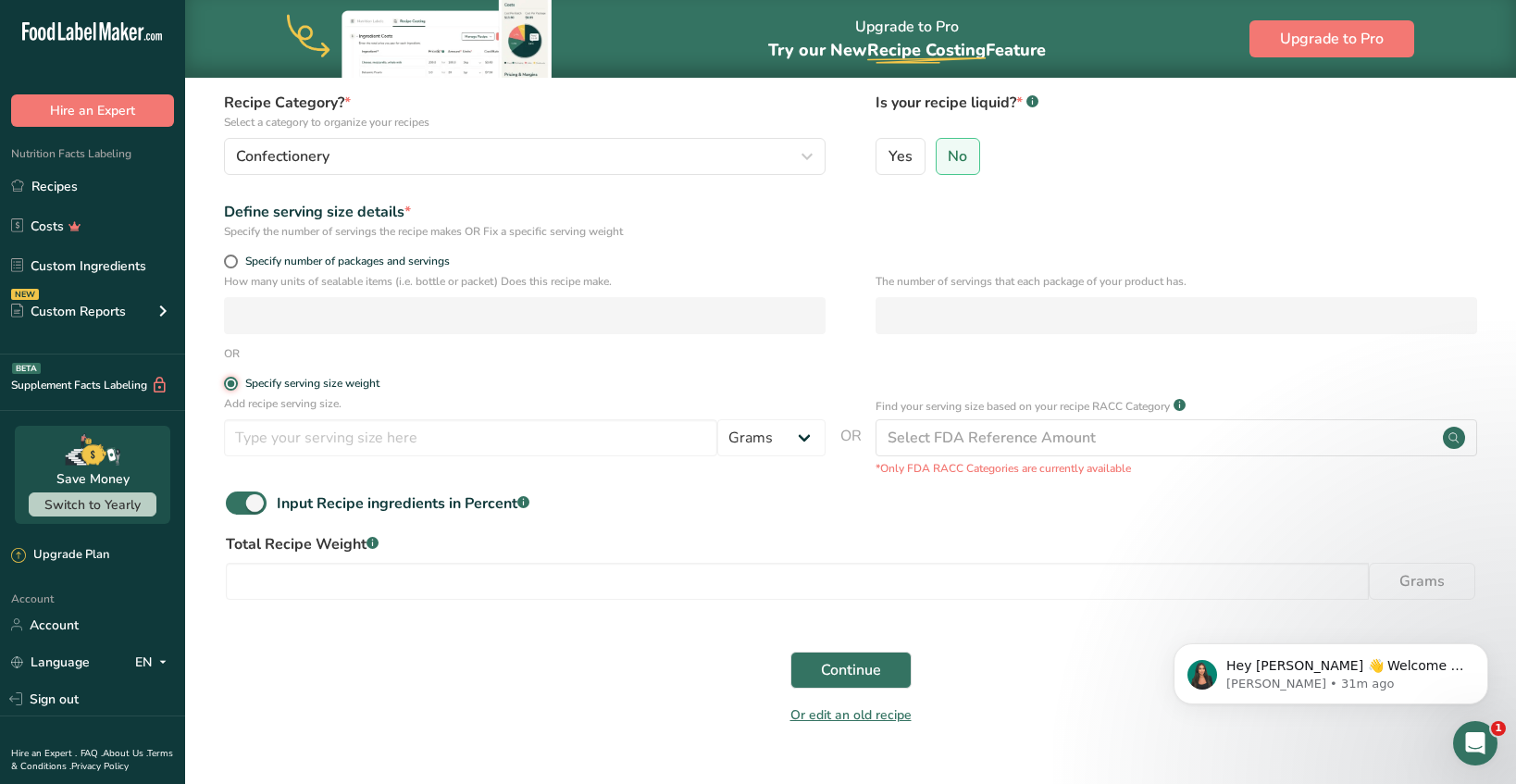
scroll to position [205, 0]
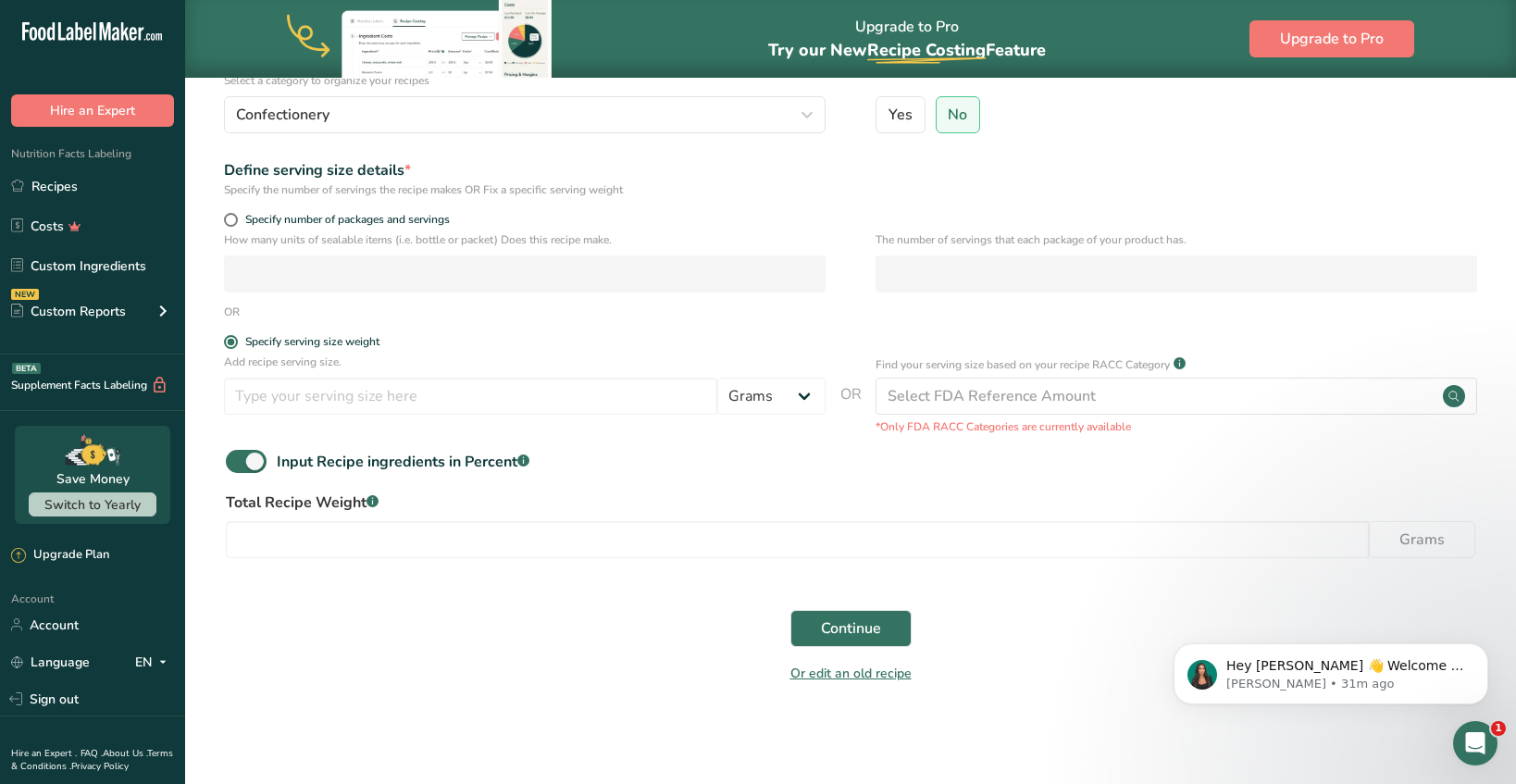
click at [451, 516] on div "Total Recipe Weight .a-a{fill:#347362;}.b-a{fill:#fff;} Grams" at bounding box center [850, 531] width 1272 height 78
click at [451, 524] on input "number" at bounding box center [797, 539] width 1143 height 37
click at [762, 384] on select "Grams kg mg mcg lb oz l mL fl oz tbsp tsp cup qt gallon" at bounding box center [772, 395] width 109 height 37
click at [718, 377] on select "Grams kg mg mcg lb oz l mL fl oz tbsp tsp cup qt gallon" at bounding box center [772, 395] width 109 height 37
click at [544, 390] on input "number" at bounding box center [471, 395] width 494 height 37
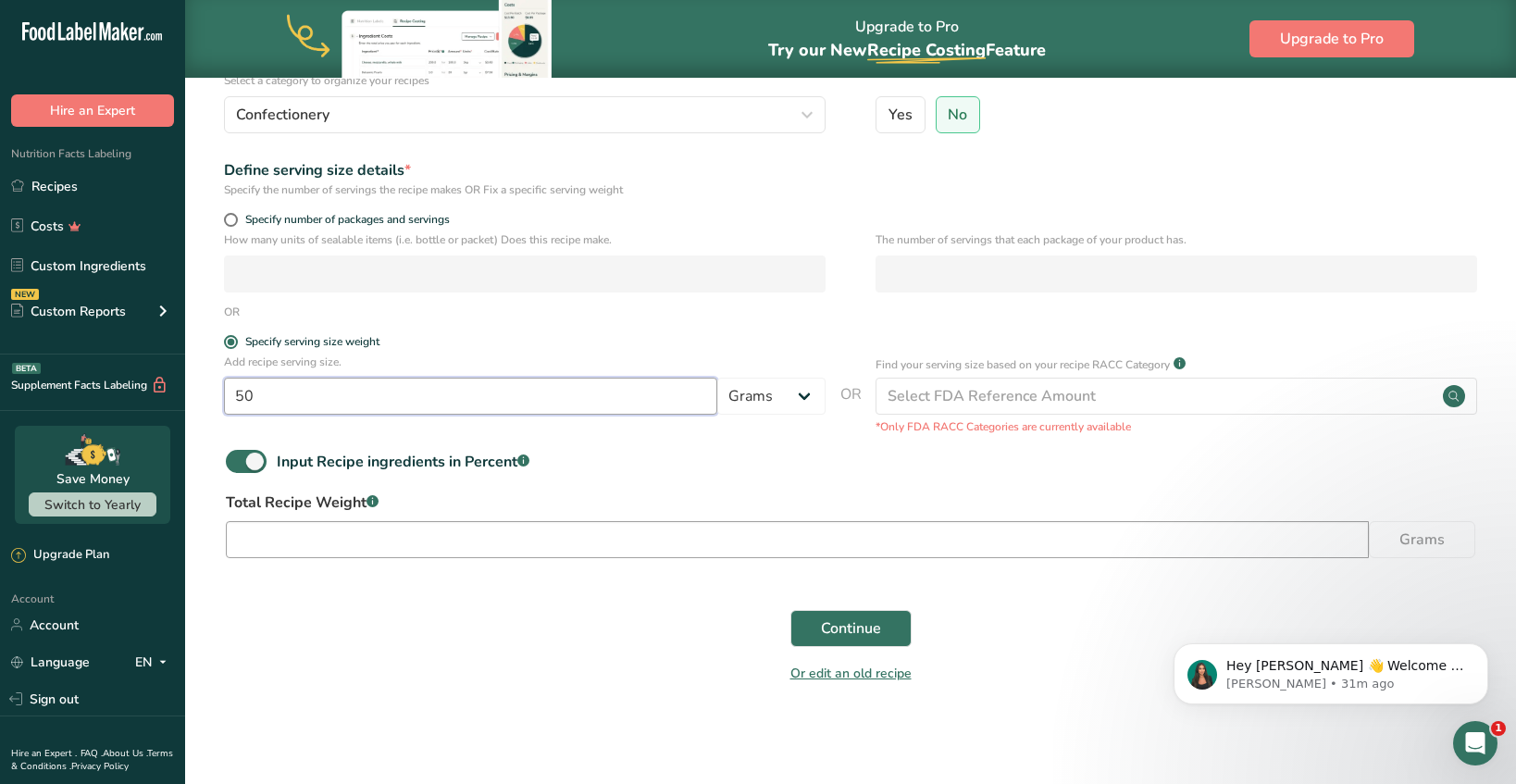
type input "50"
click at [619, 536] on input "number" at bounding box center [797, 539] width 1143 height 37
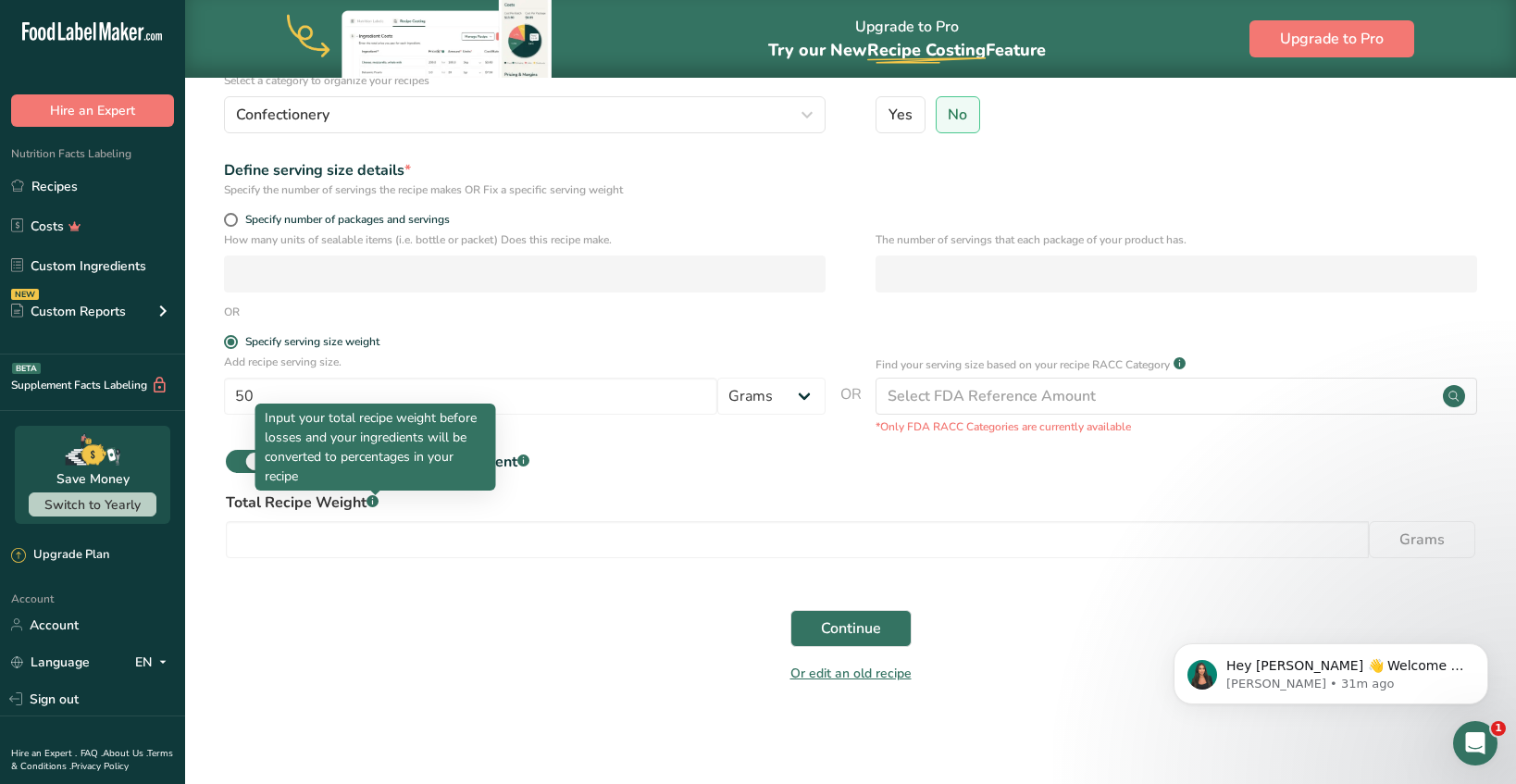
click at [390, 631] on div "Continue" at bounding box center [850, 628] width 1272 height 60
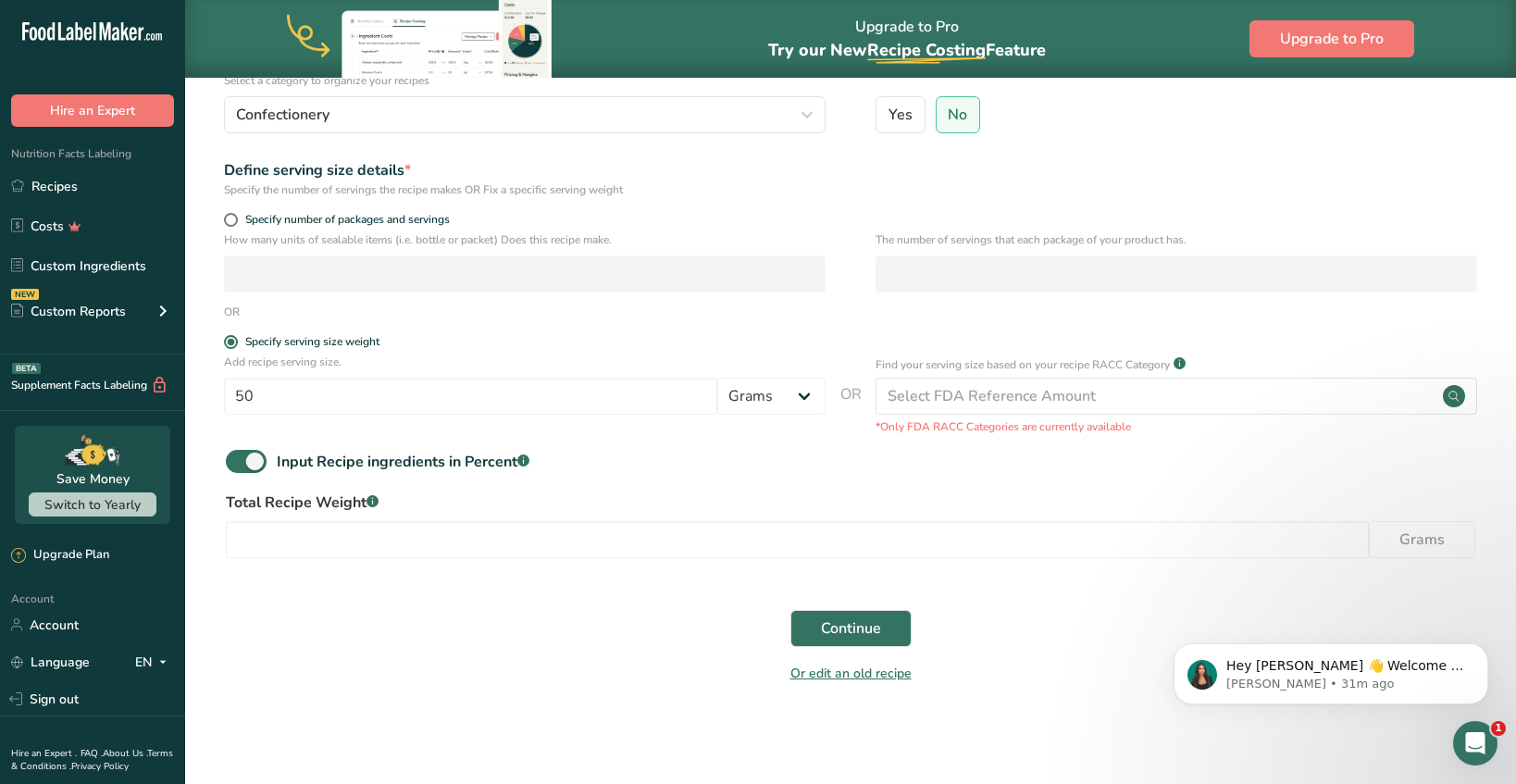
click at [365, 498] on label "Total Recipe Weight .a-a{fill:#347362;}.b-a{fill:#fff;}" at bounding box center [850, 502] width 1249 height 22
click at [550, 530] on input "number" at bounding box center [797, 539] width 1143 height 37
paste input "1482"
type input "1482"
click at [835, 636] on span "Continue" at bounding box center [851, 628] width 61 height 22
